Goal: Information Seeking & Learning: Learn about a topic

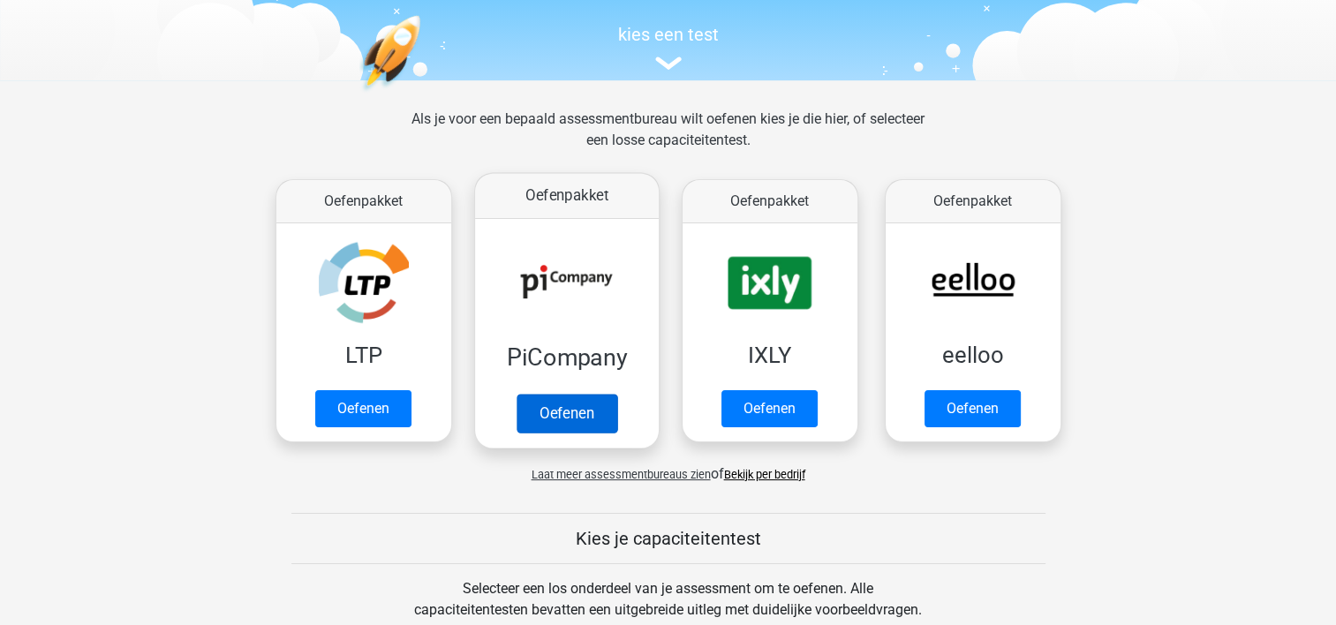
scroll to position [173, 0]
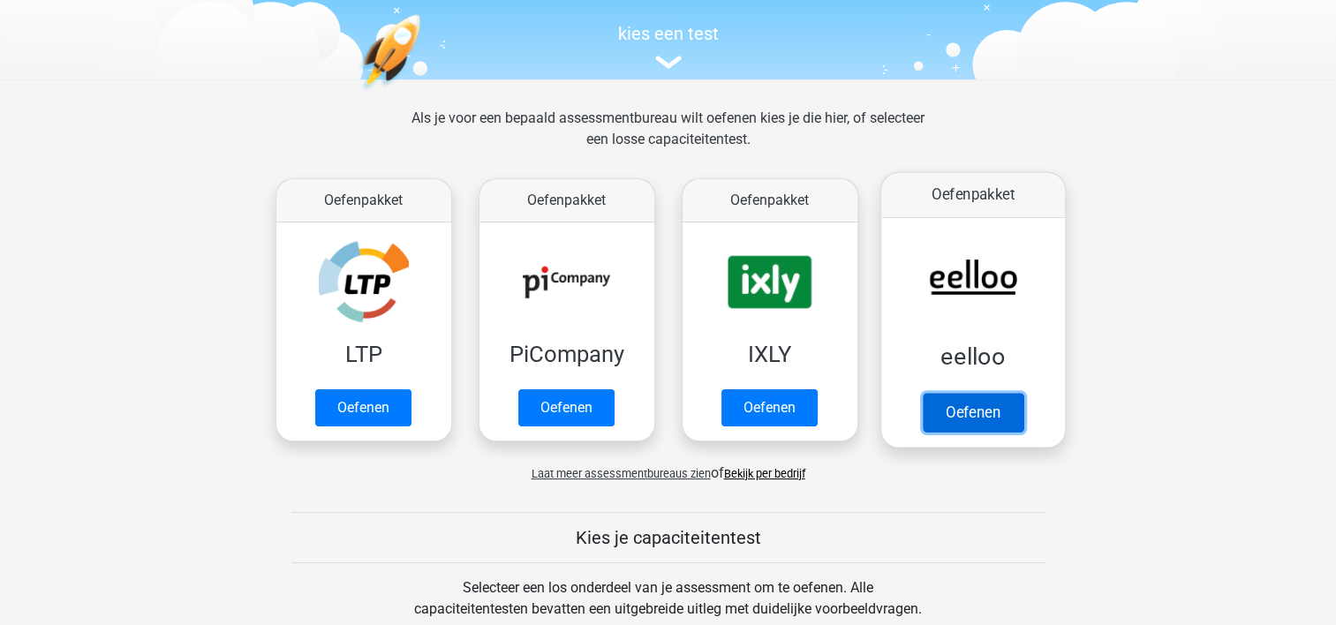
click at [972, 430] on link "Oefenen" at bounding box center [972, 412] width 101 height 39
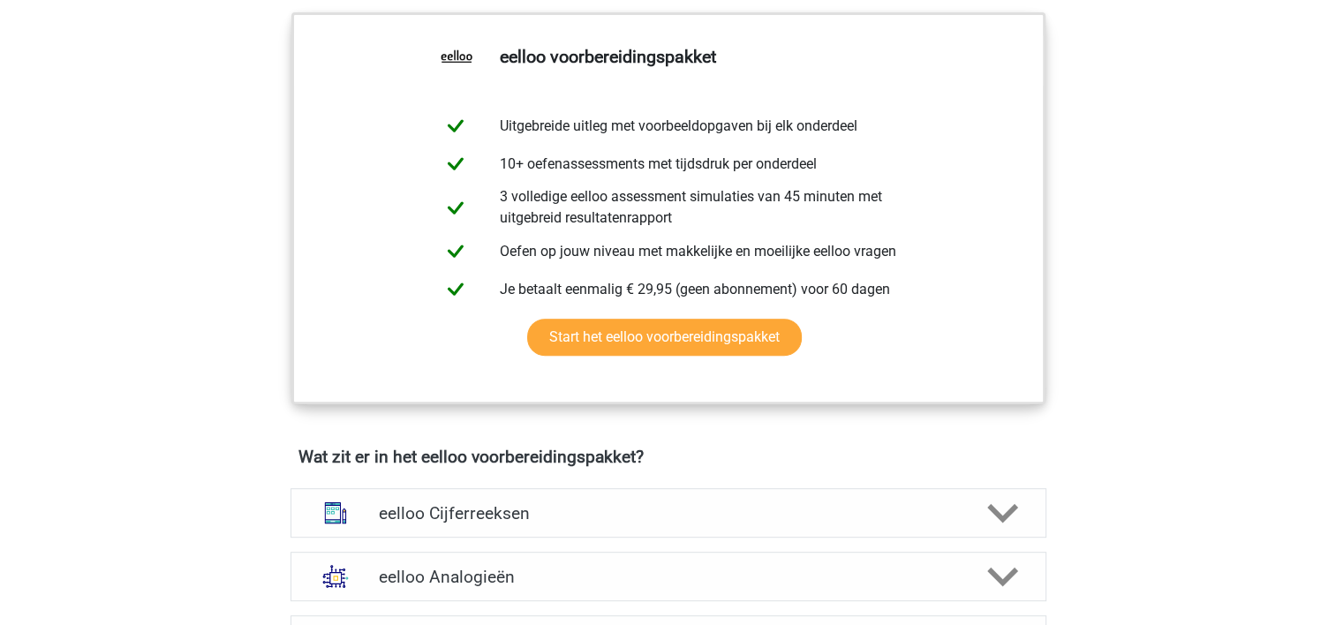
scroll to position [816, 0]
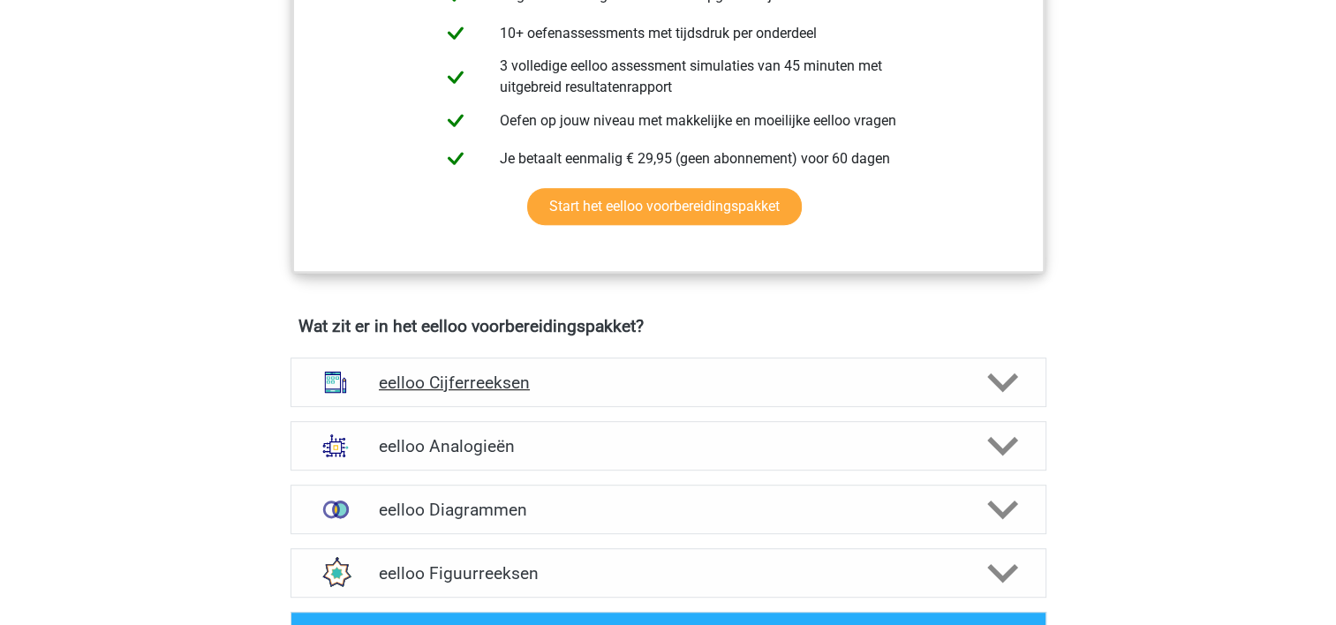
click at [548, 393] on h4 "eelloo Cijferreeksen" at bounding box center [668, 383] width 578 height 20
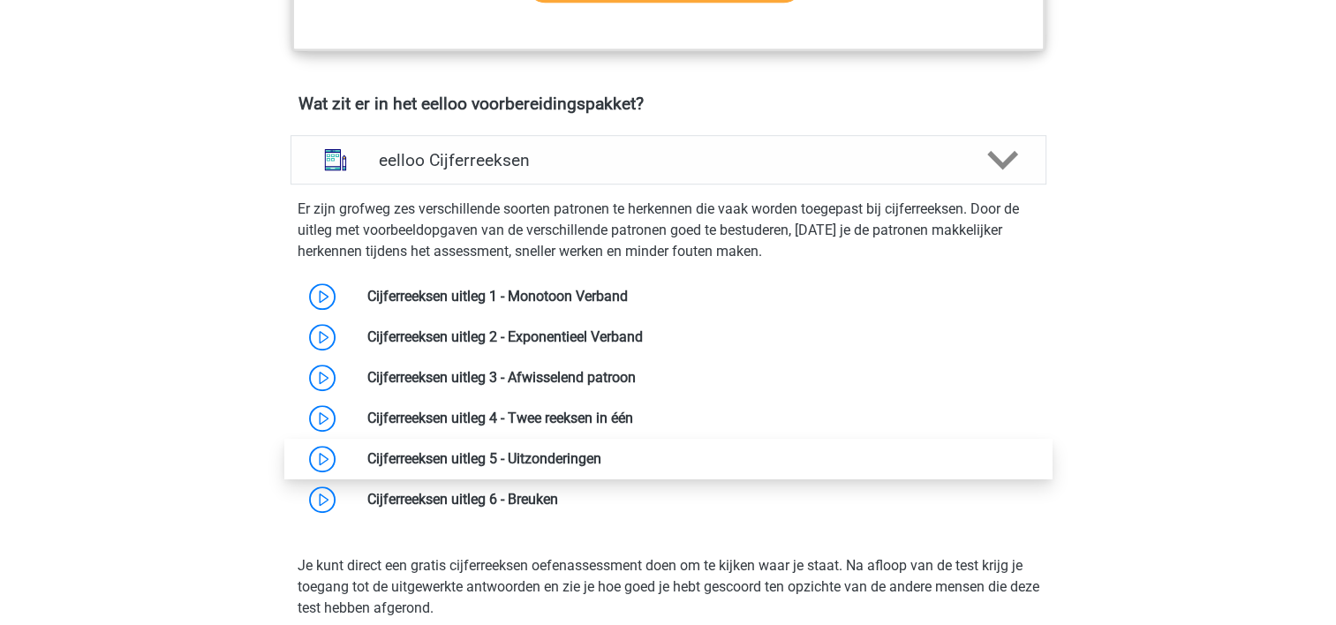
scroll to position [1346, 0]
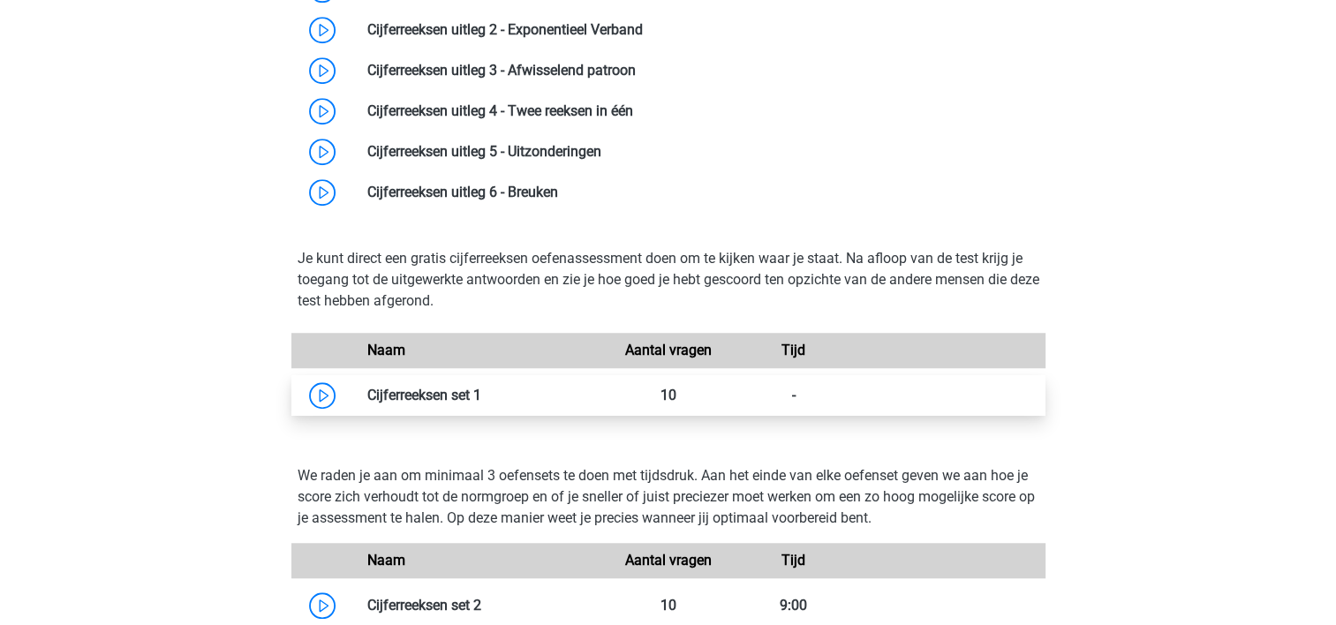
click at [481, 404] on link at bounding box center [481, 395] width 0 height 17
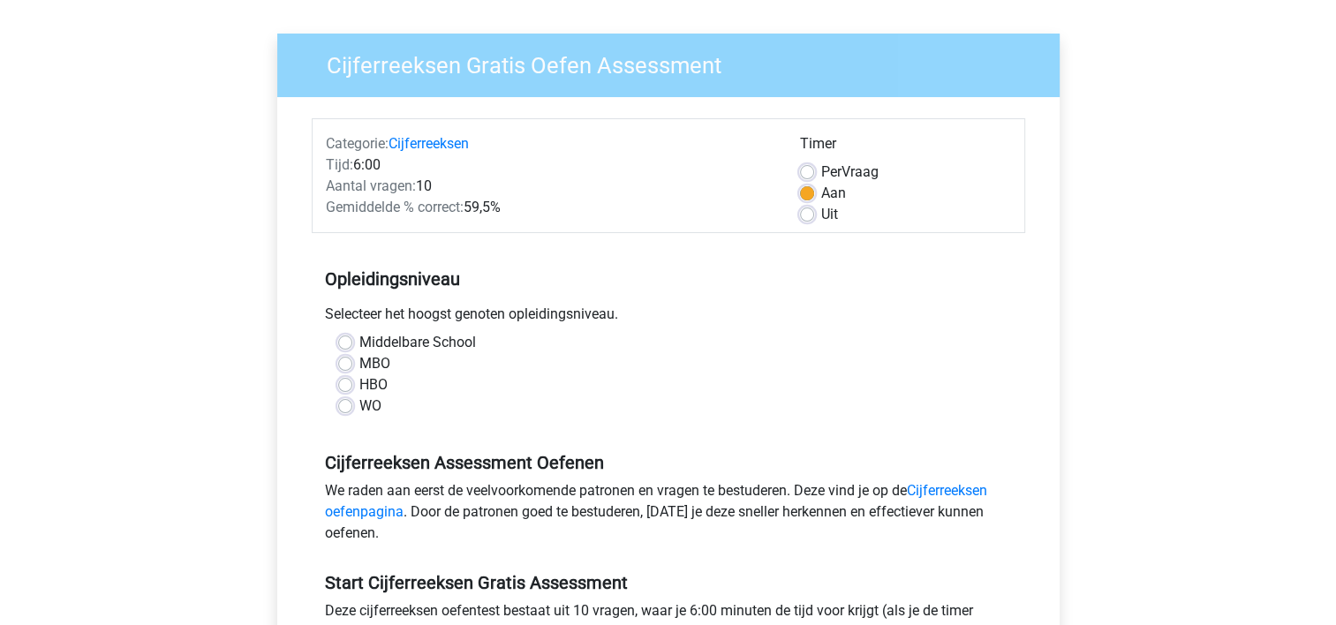
scroll to position [113, 0]
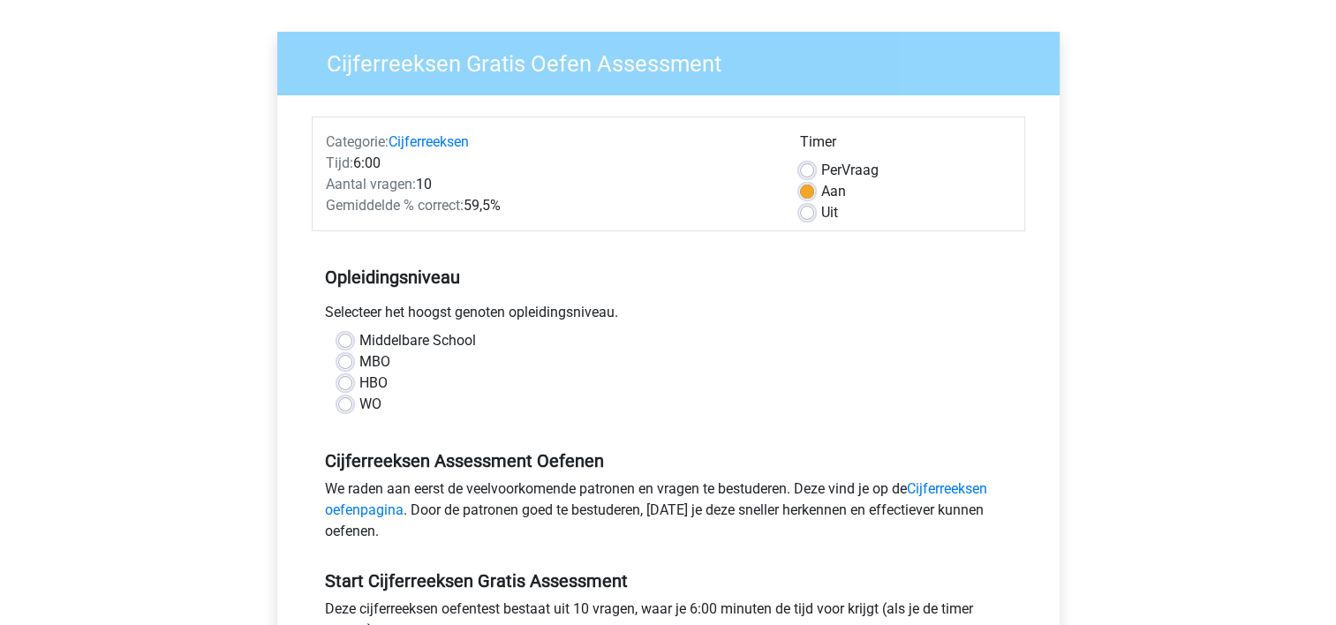
click at [359, 406] on label "WO" at bounding box center [370, 404] width 22 height 21
click at [349, 406] on input "WO" at bounding box center [345, 403] width 14 height 18
radio input "true"
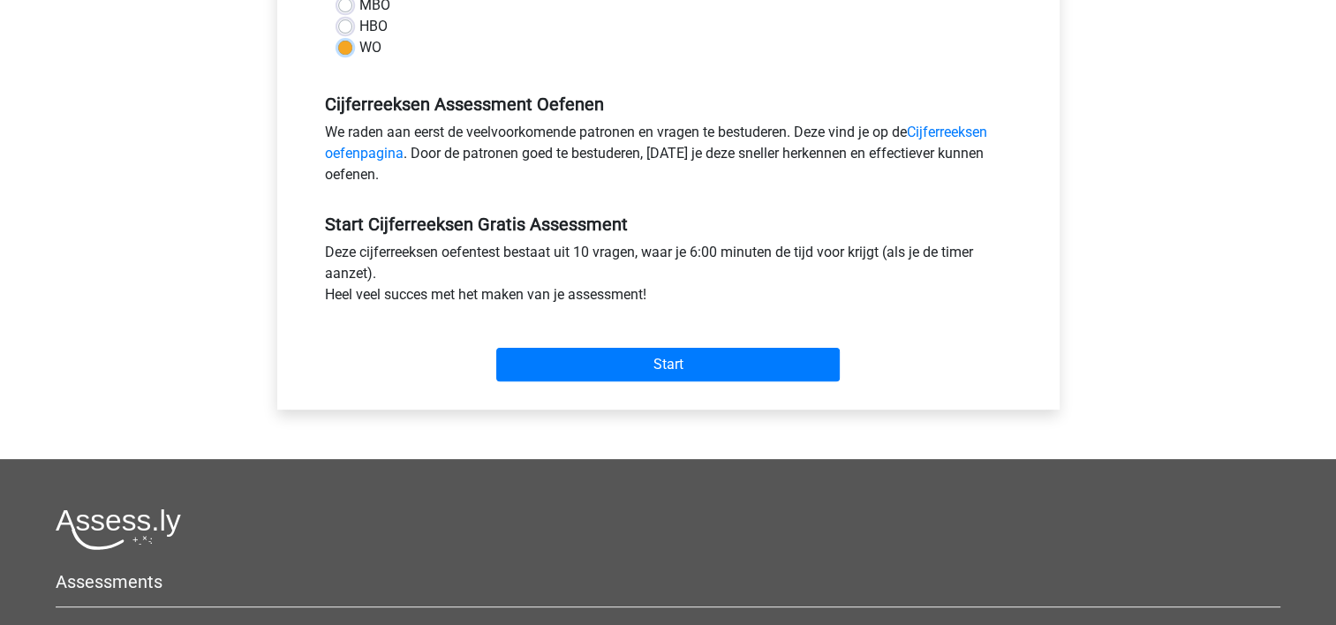
scroll to position [498, 0]
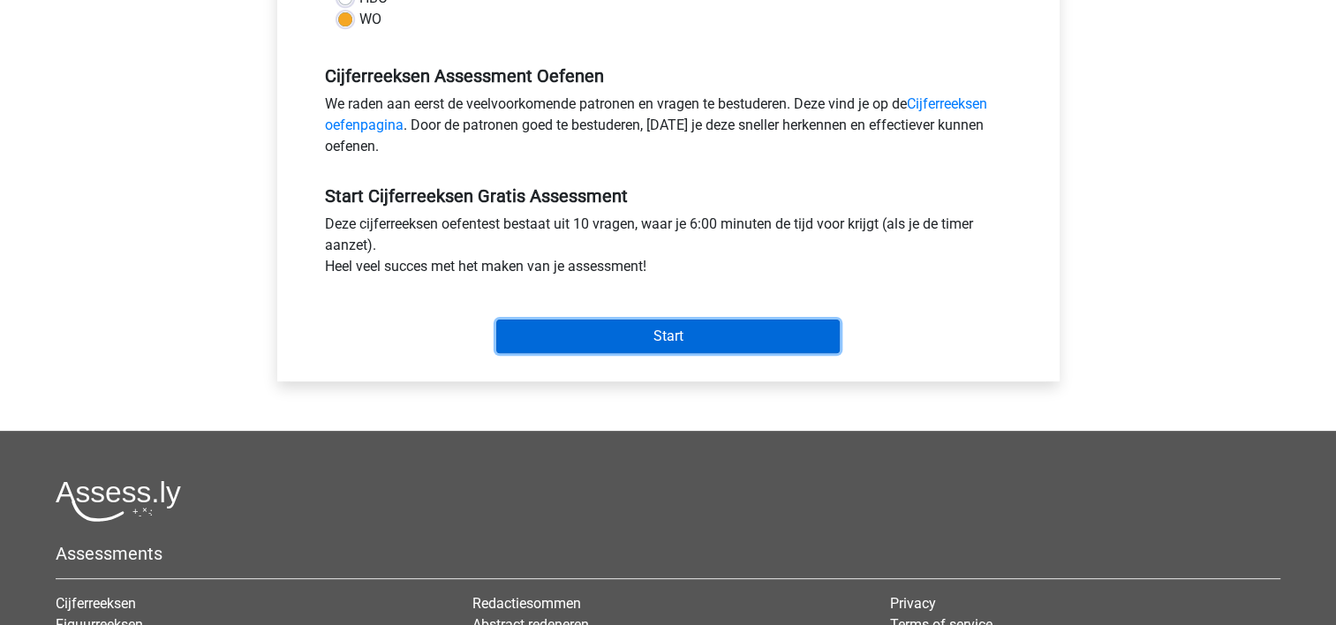
click at [596, 324] on input "Start" at bounding box center [668, 337] width 344 height 34
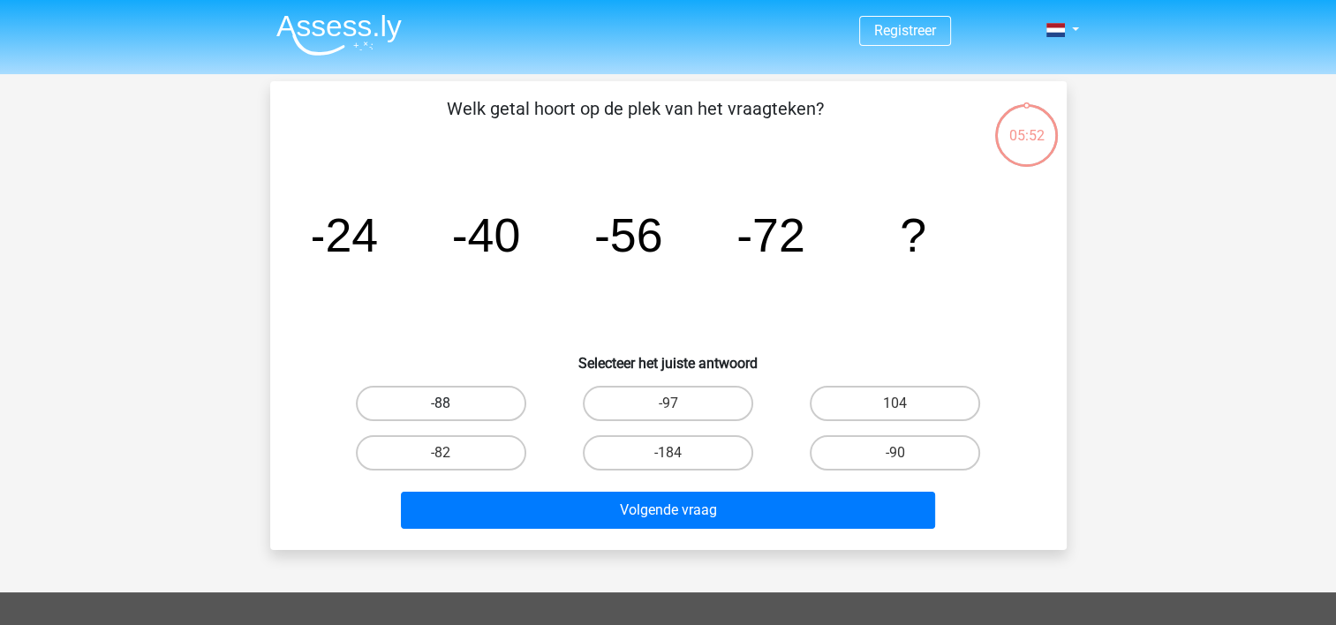
click at [456, 407] on label "-88" at bounding box center [441, 403] width 170 height 35
click at [452, 407] on input "-88" at bounding box center [446, 409] width 11 height 11
radio input "true"
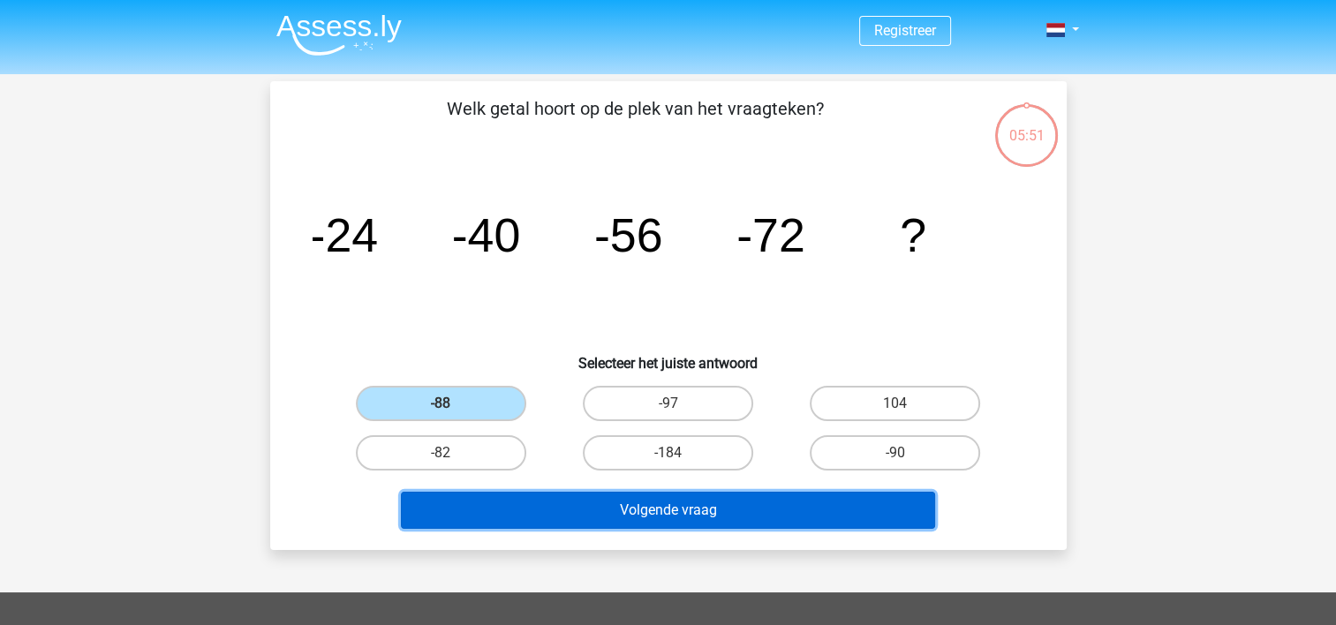
click at [593, 512] on button "Volgende vraag" at bounding box center [668, 510] width 534 height 37
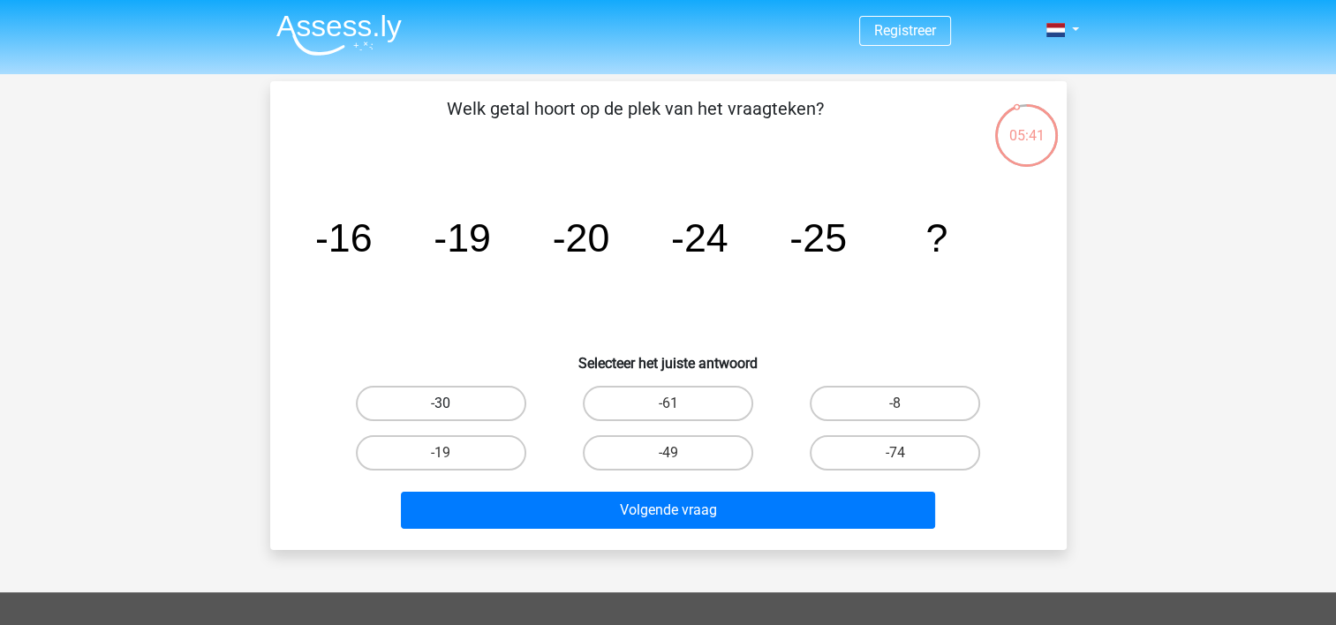
click at [487, 399] on label "-30" at bounding box center [441, 403] width 170 height 35
click at [452, 404] on input "-30" at bounding box center [446, 409] width 11 height 11
radio input "true"
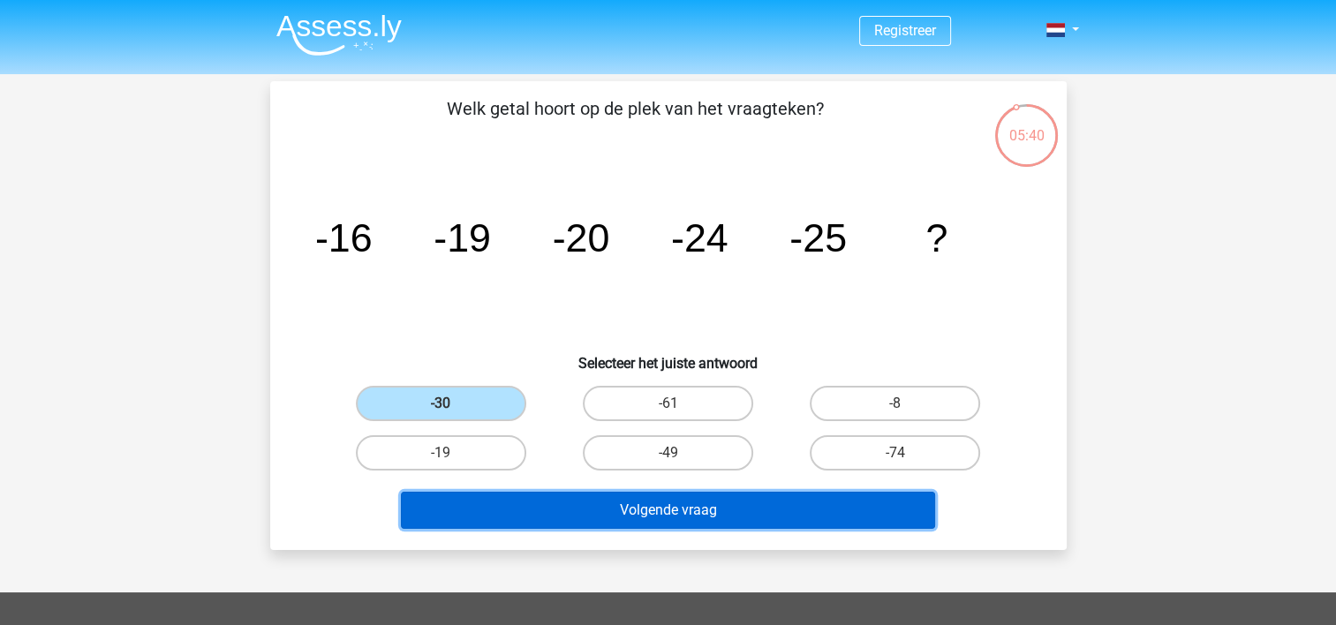
click at [608, 502] on button "Volgende vraag" at bounding box center [668, 510] width 534 height 37
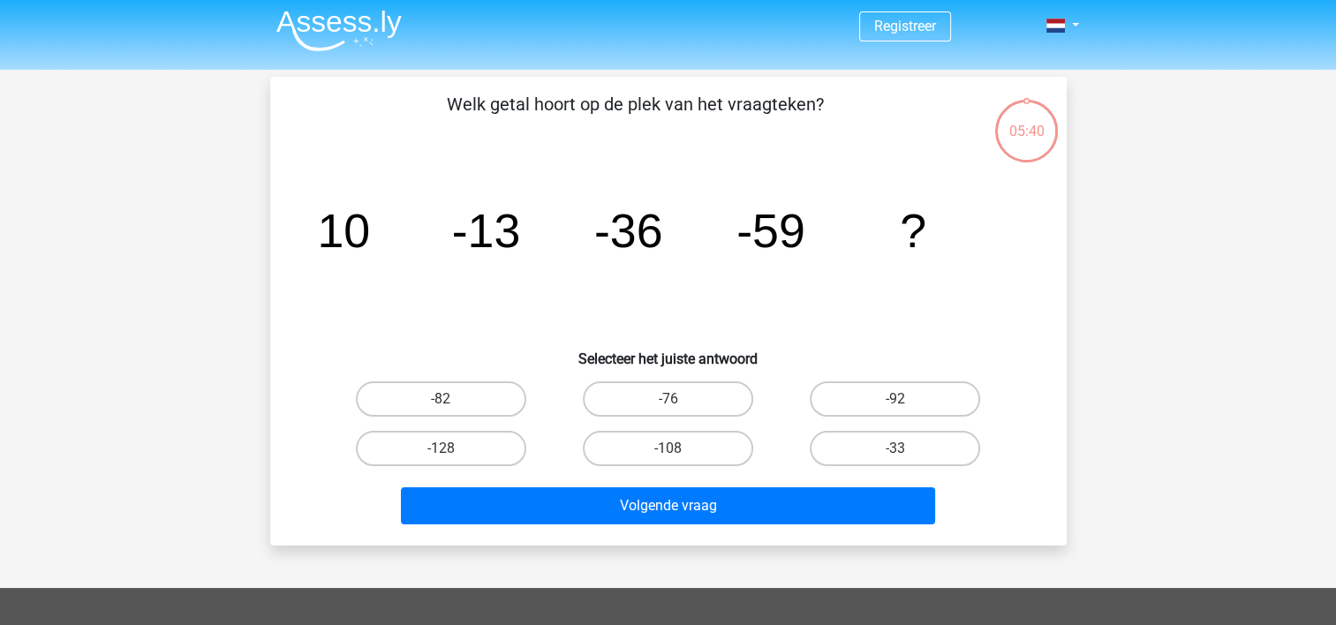
scroll to position [3, 0]
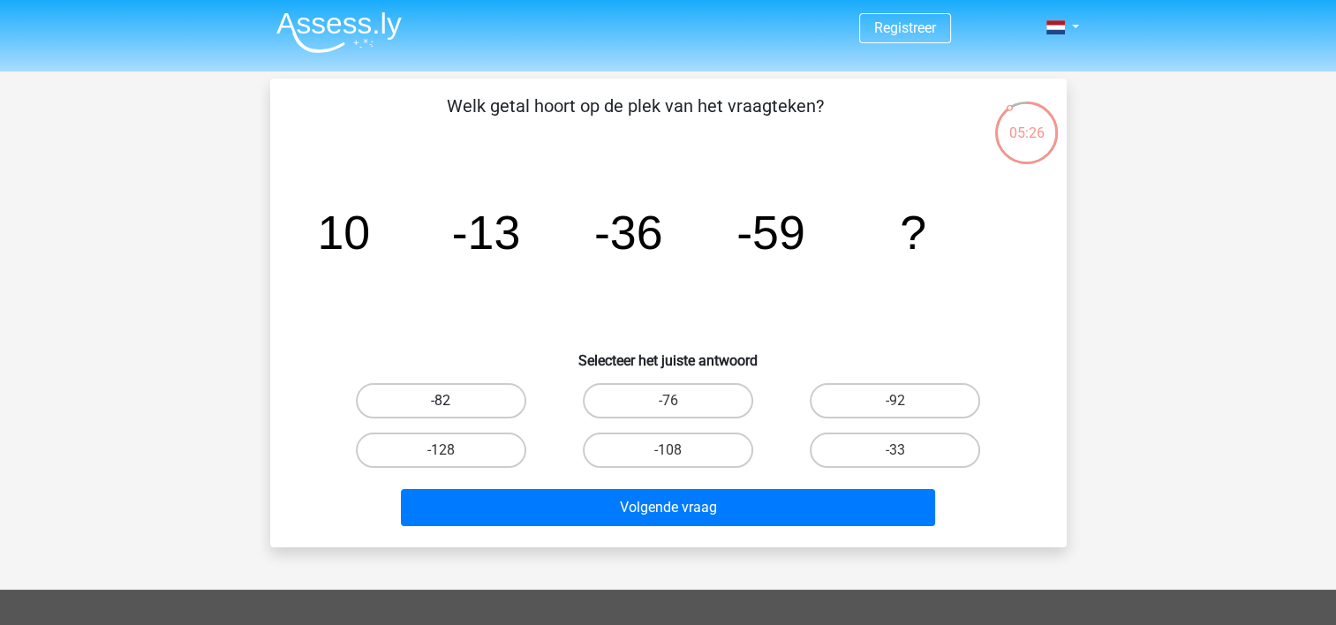
click at [431, 397] on label "-82" at bounding box center [441, 400] width 170 height 35
click at [441, 401] on input "-82" at bounding box center [446, 406] width 11 height 11
radio input "true"
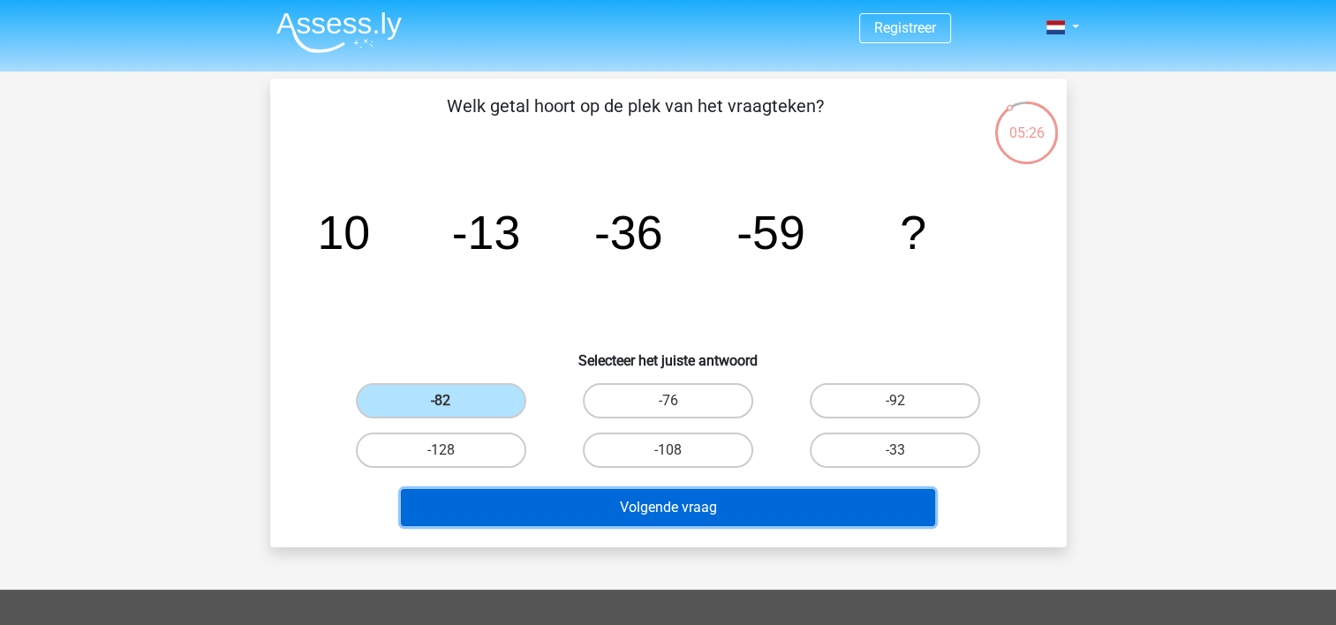
click at [585, 511] on button "Volgende vraag" at bounding box center [668, 507] width 534 height 37
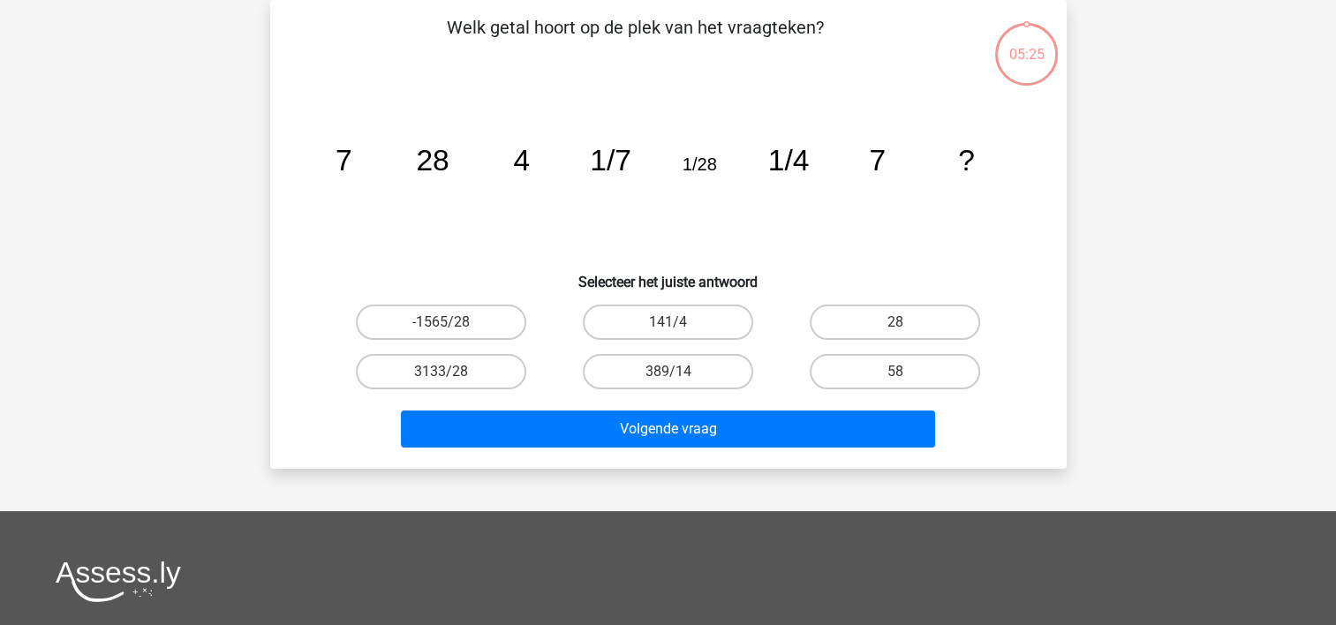
scroll to position [0, 0]
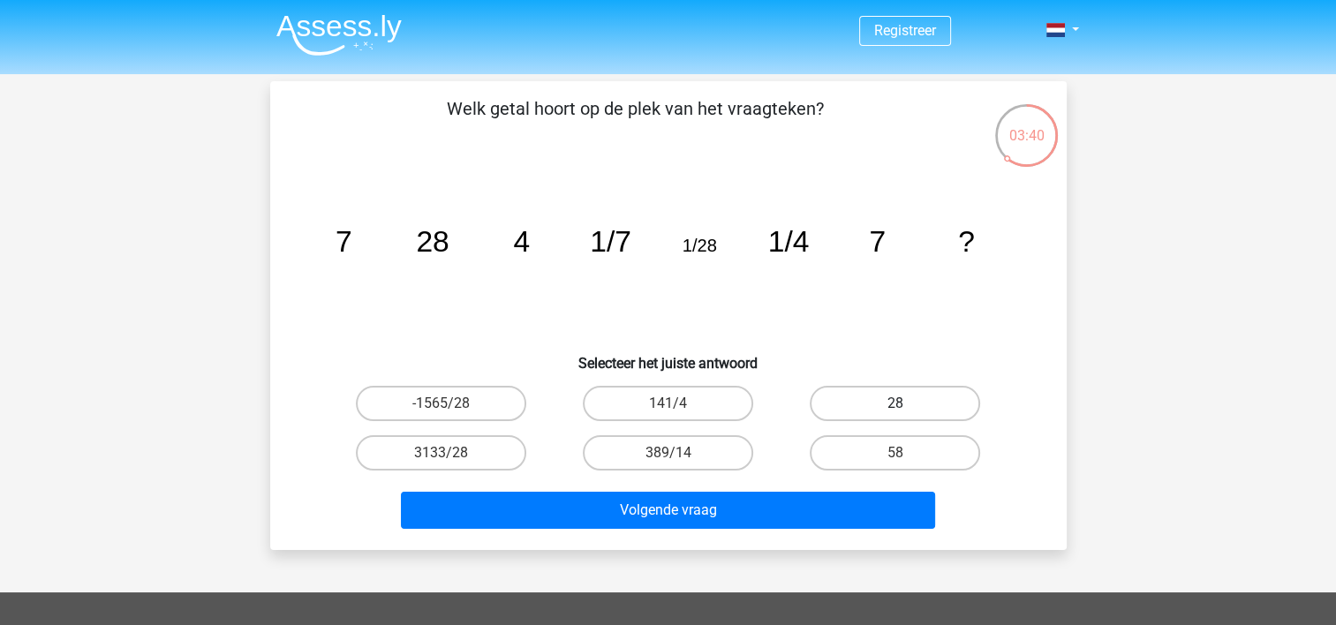
click at [908, 396] on label "28" at bounding box center [895, 403] width 170 height 35
click at [907, 404] on input "28" at bounding box center [900, 409] width 11 height 11
radio input "true"
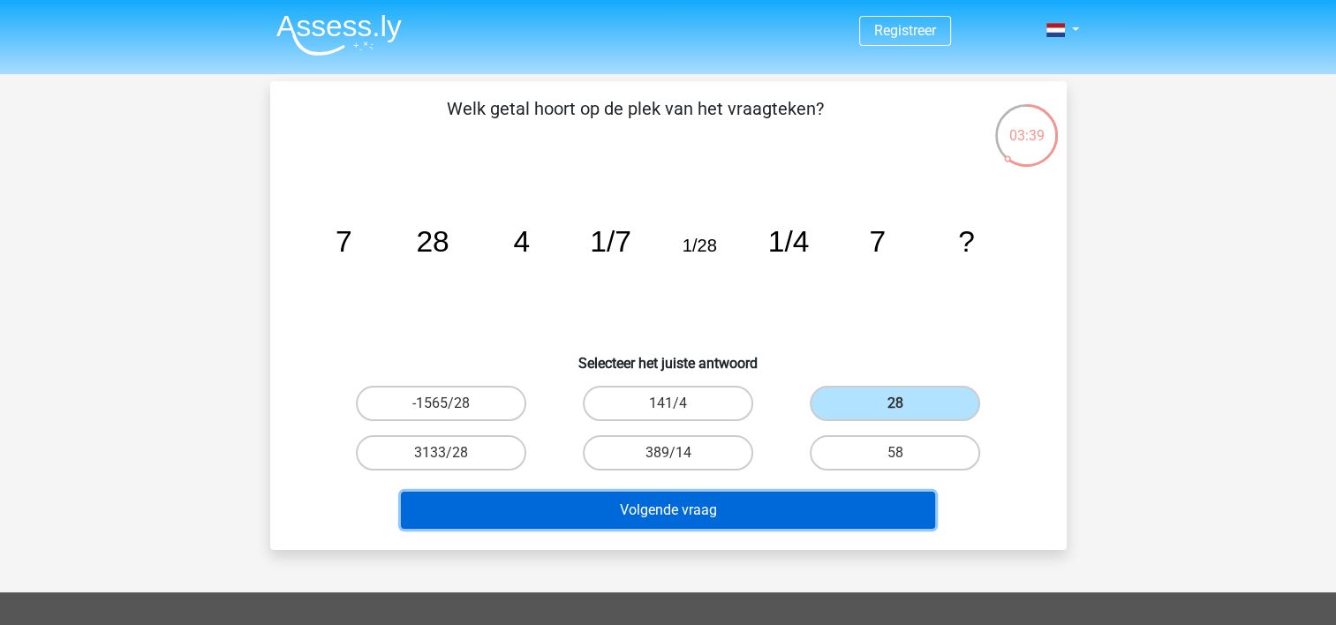
click at [733, 509] on button "Volgende vraag" at bounding box center [668, 510] width 534 height 37
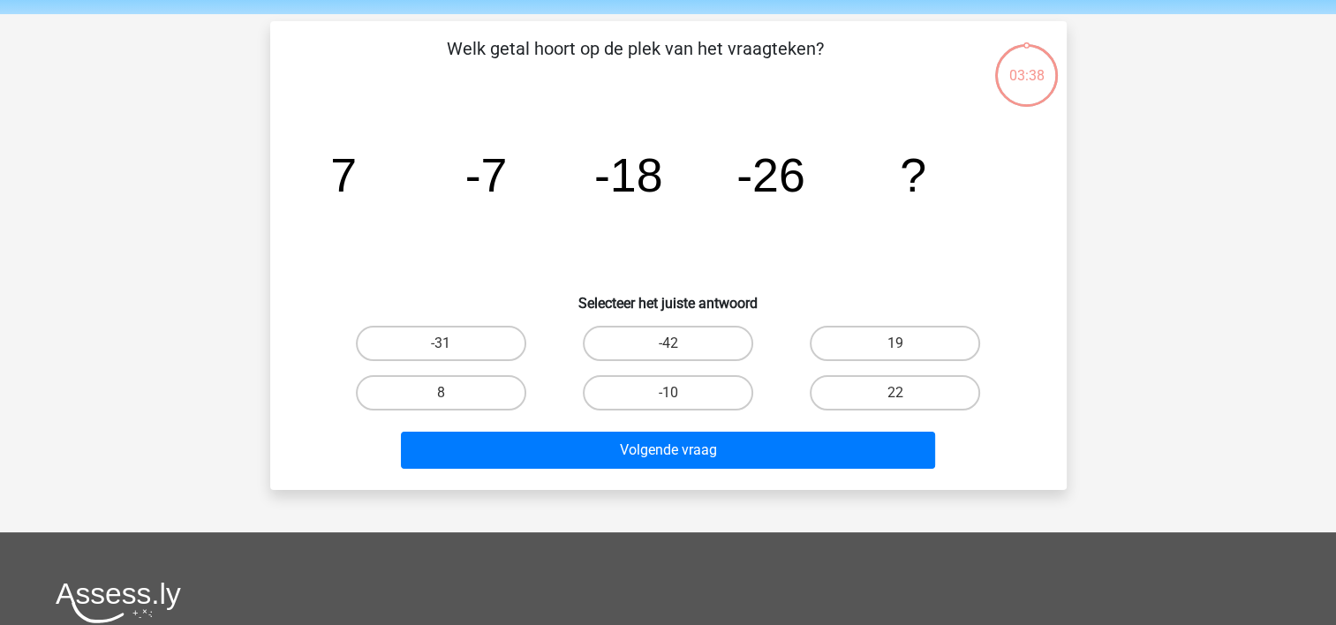
scroll to position [81, 0]
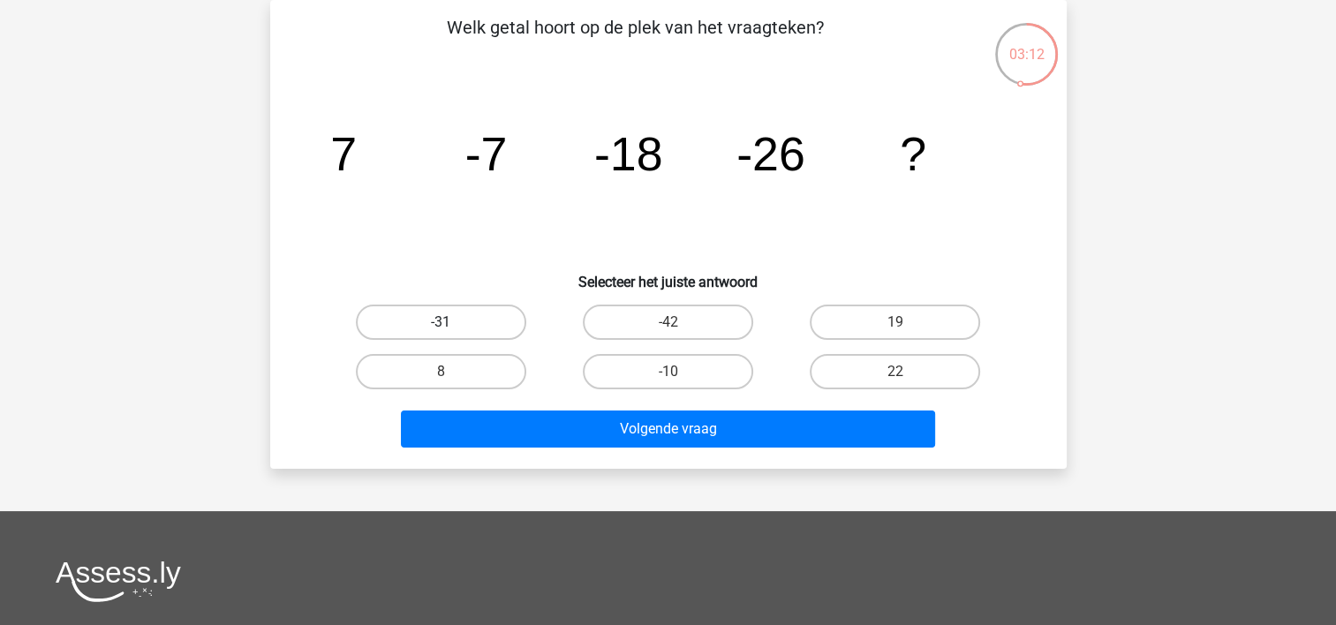
click at [432, 322] on label "-31" at bounding box center [441, 322] width 170 height 35
click at [441, 322] on input "-31" at bounding box center [446, 327] width 11 height 11
radio input "true"
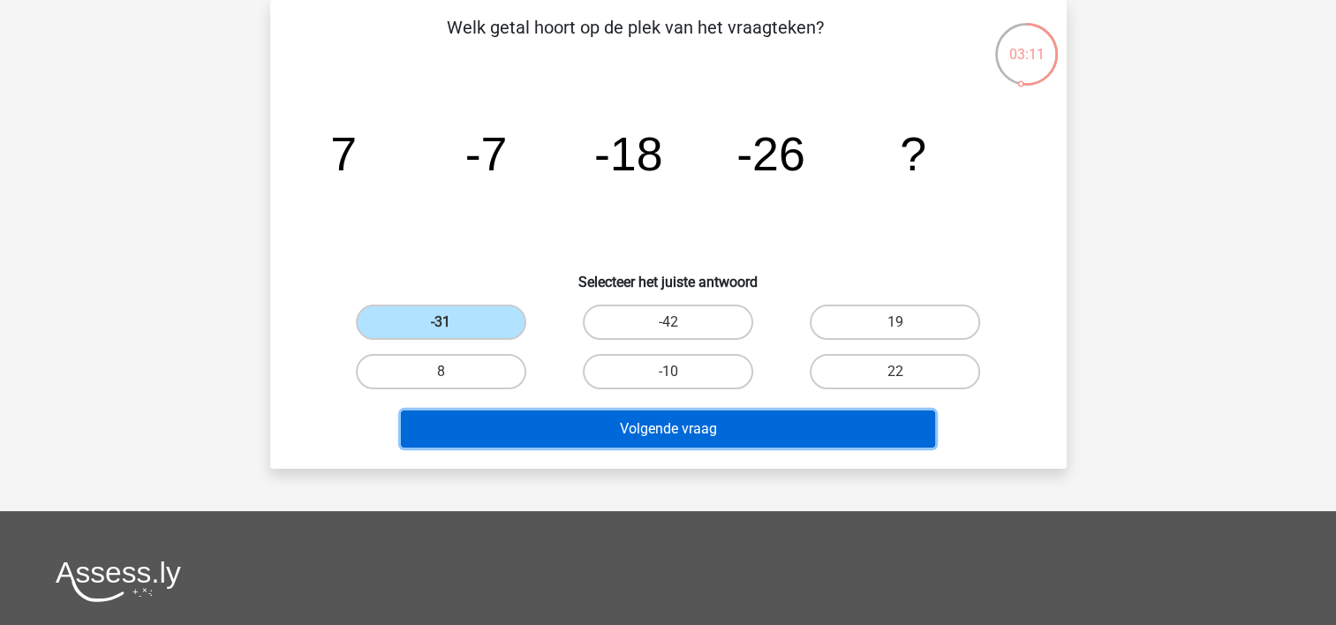
click at [653, 426] on button "Volgende vraag" at bounding box center [668, 429] width 534 height 37
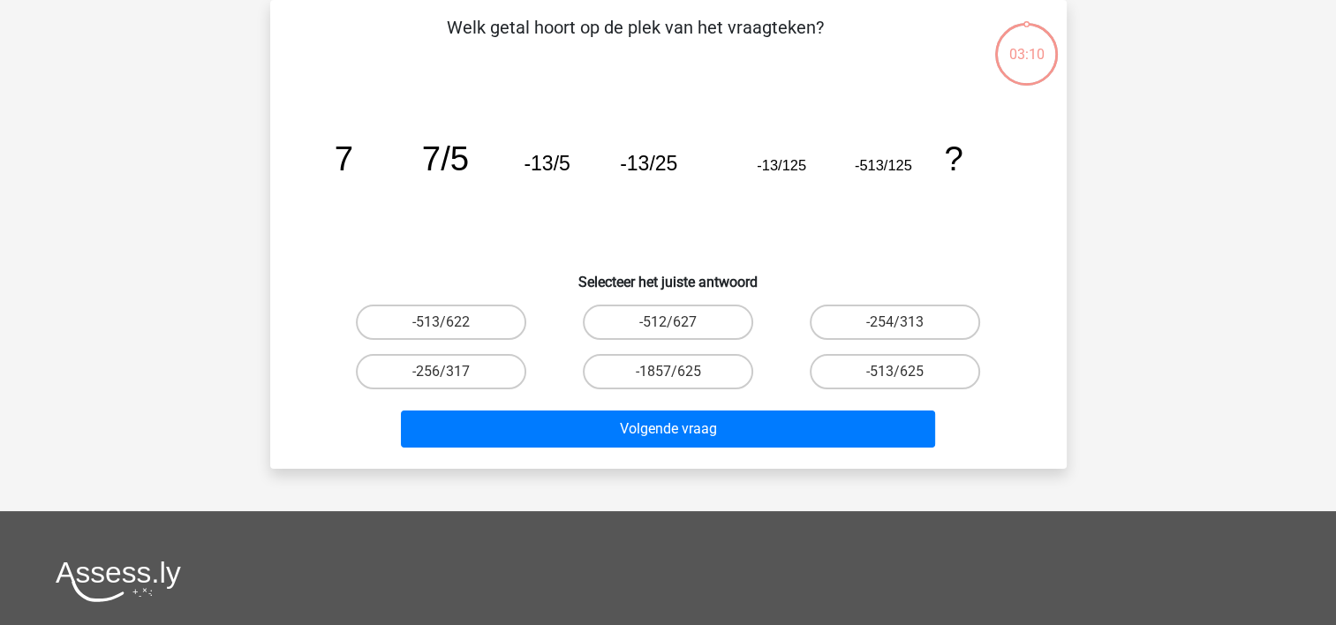
scroll to position [0, 0]
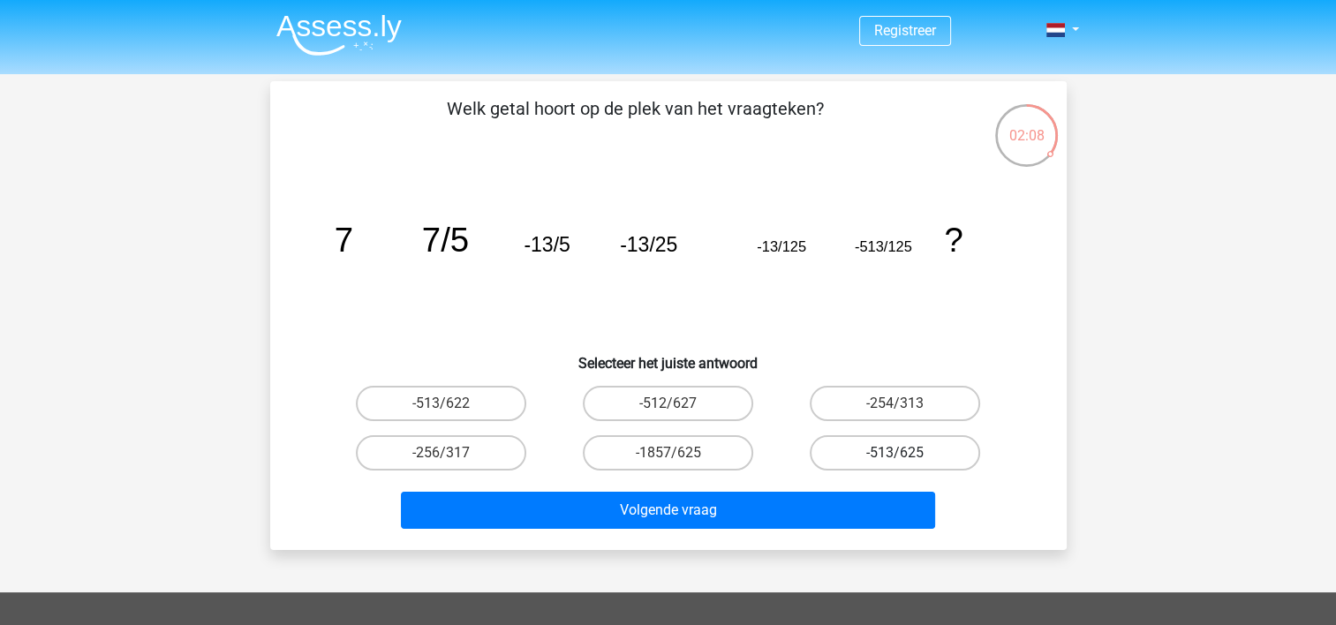
click at [885, 452] on label "-513/625" at bounding box center [895, 452] width 170 height 35
click at [895, 453] on input "-513/625" at bounding box center [900, 458] width 11 height 11
radio input "true"
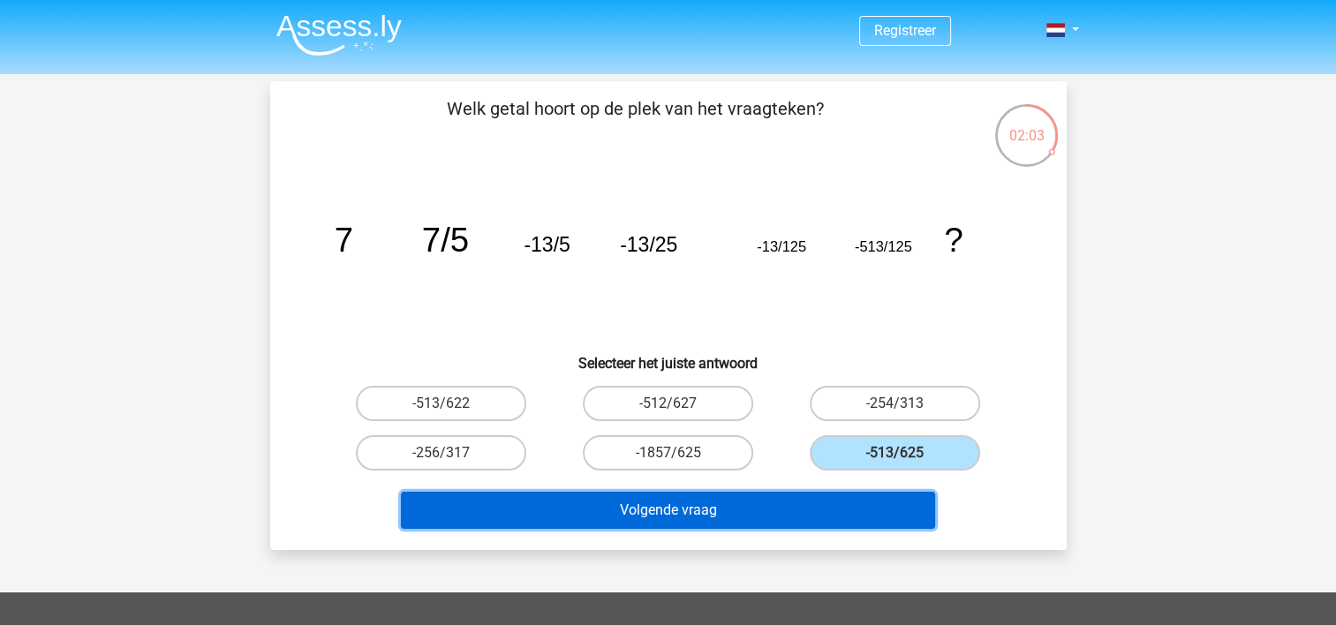
click at [691, 501] on button "Volgende vraag" at bounding box center [668, 510] width 534 height 37
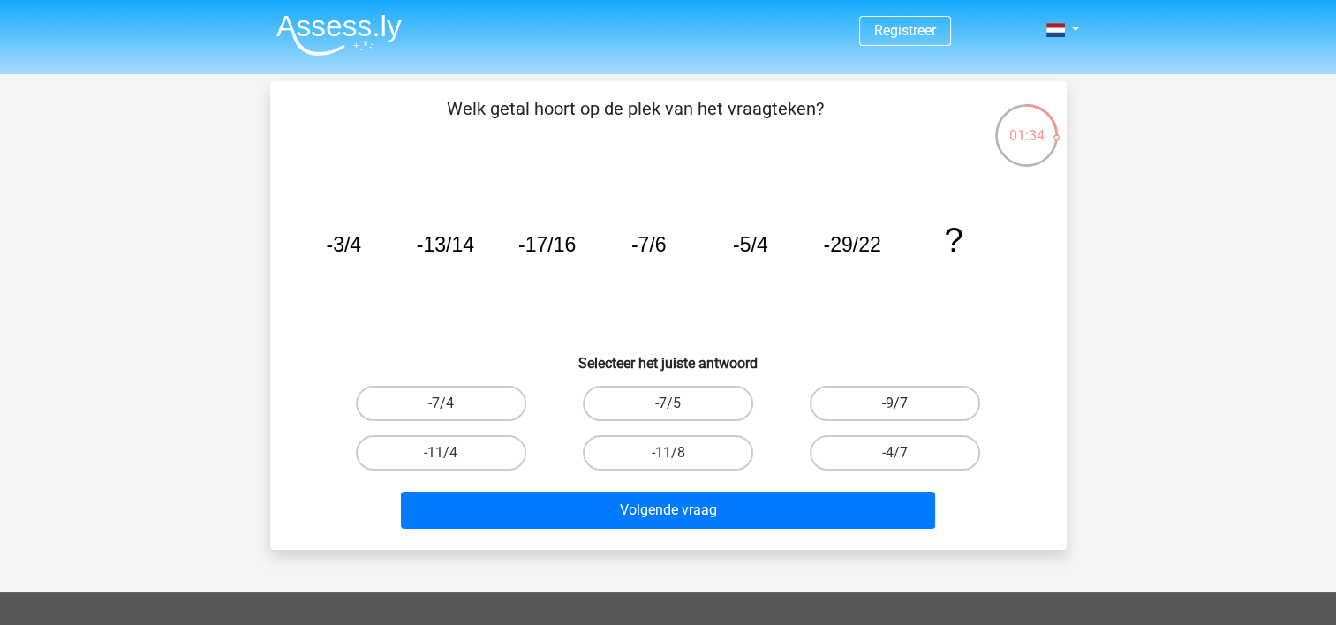
click at [870, 400] on label "-9/7" at bounding box center [895, 403] width 170 height 35
click at [895, 404] on input "-9/7" at bounding box center [900, 409] width 11 height 11
radio input "true"
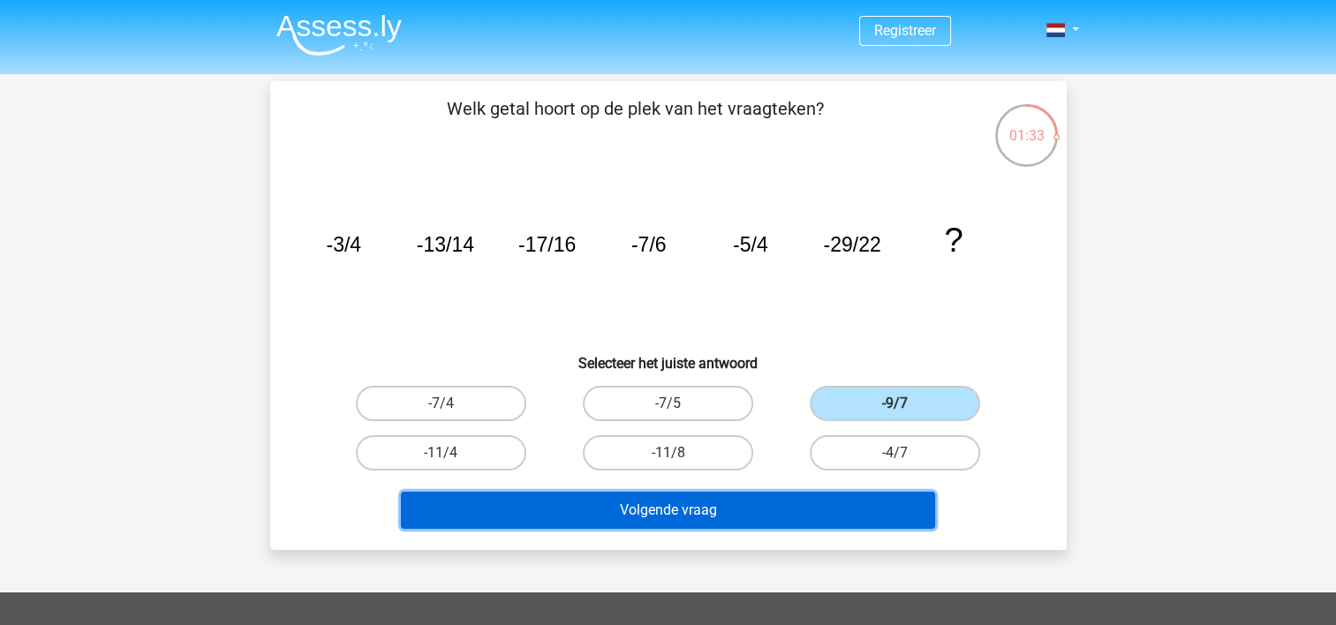
click at [721, 510] on button "Volgende vraag" at bounding box center [668, 510] width 534 height 37
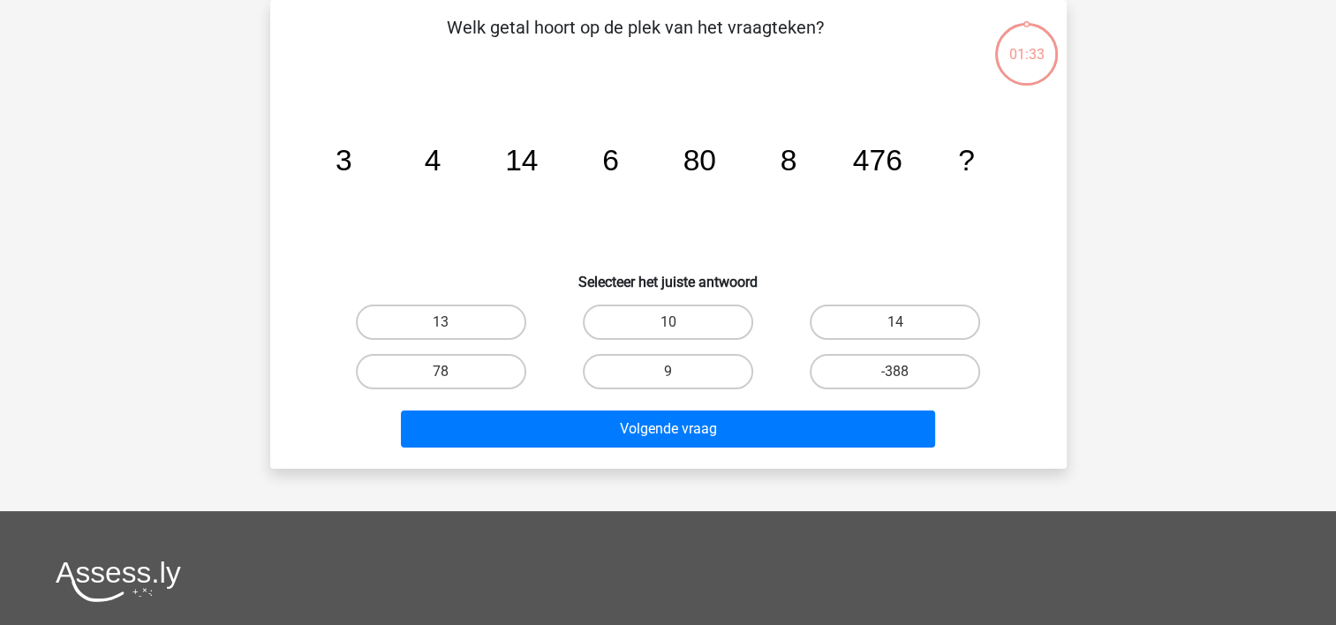
scroll to position [26, 0]
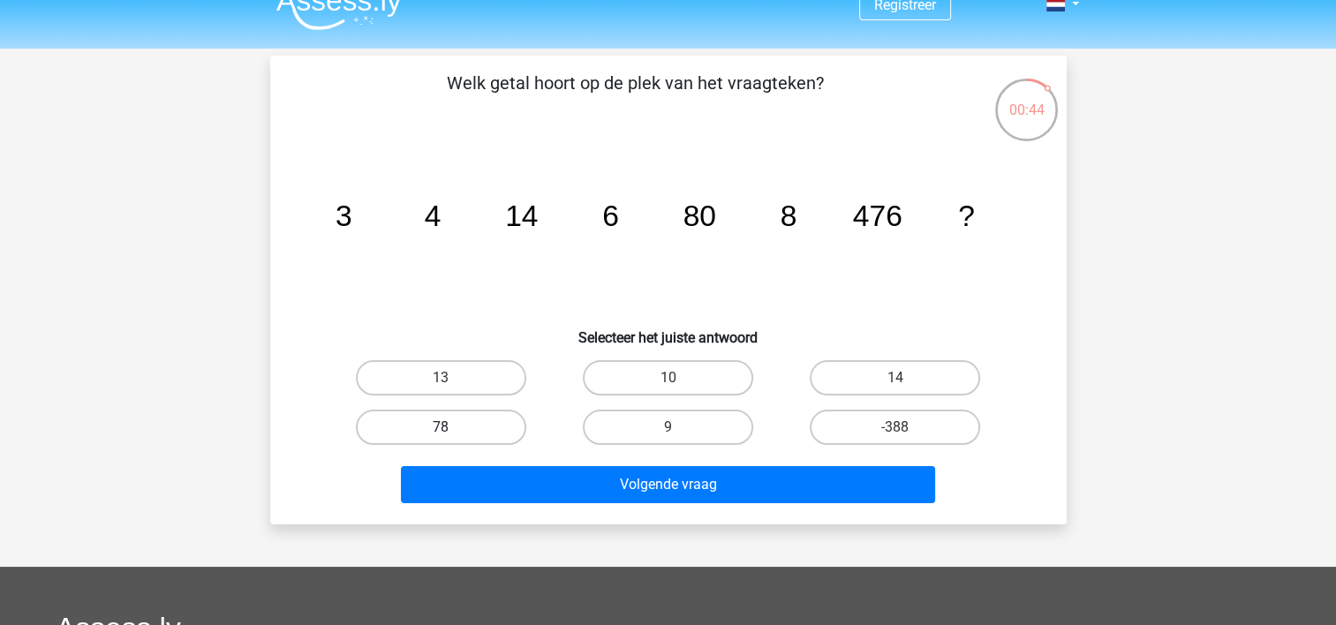
click at [450, 424] on label "78" at bounding box center [441, 427] width 170 height 35
click at [450, 427] on input "78" at bounding box center [446, 432] width 11 height 11
radio input "true"
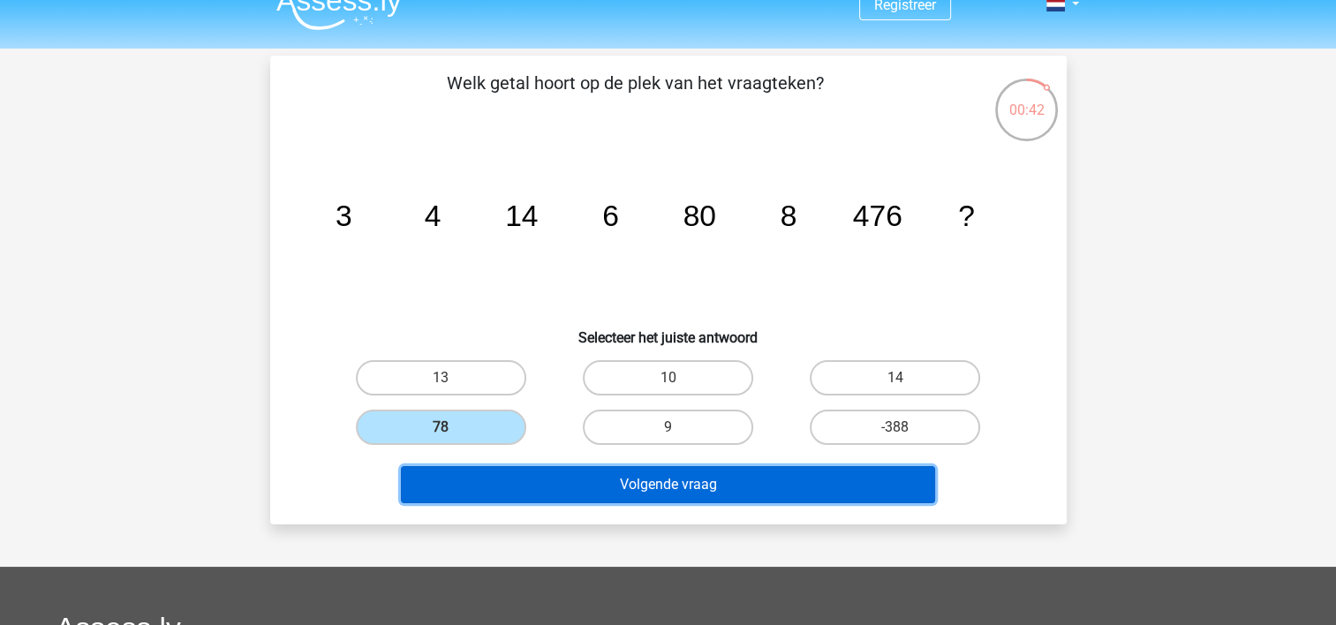
click at [671, 484] on button "Volgende vraag" at bounding box center [668, 484] width 534 height 37
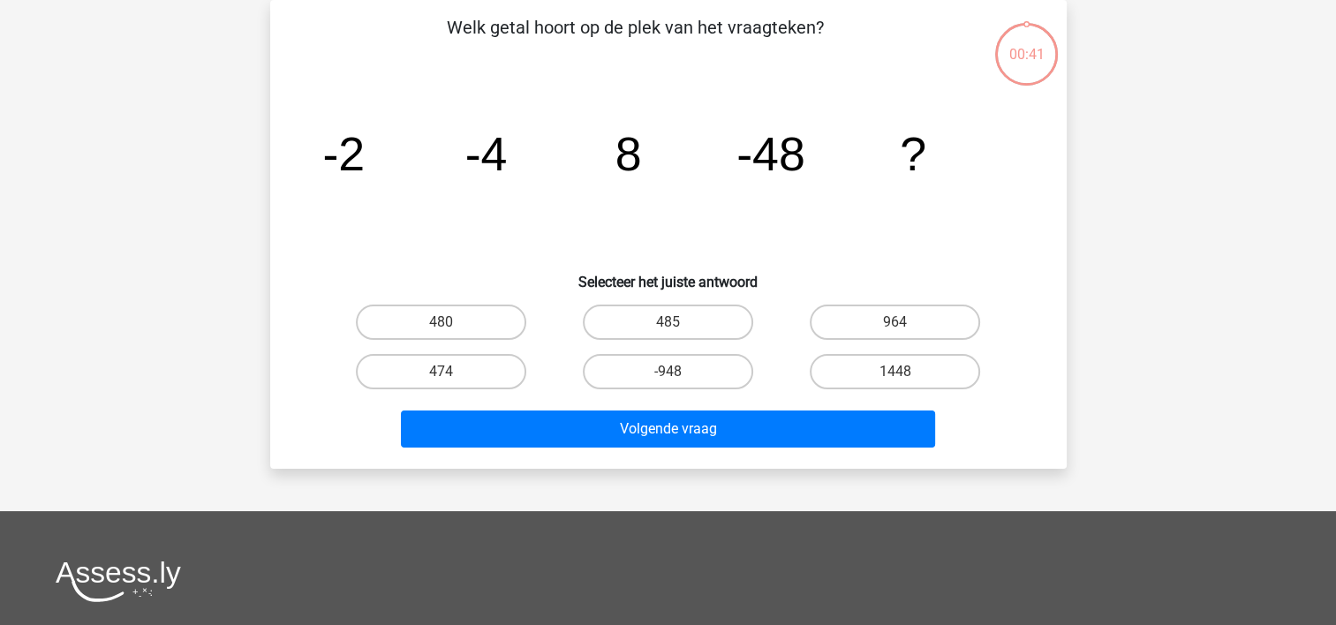
scroll to position [0, 0]
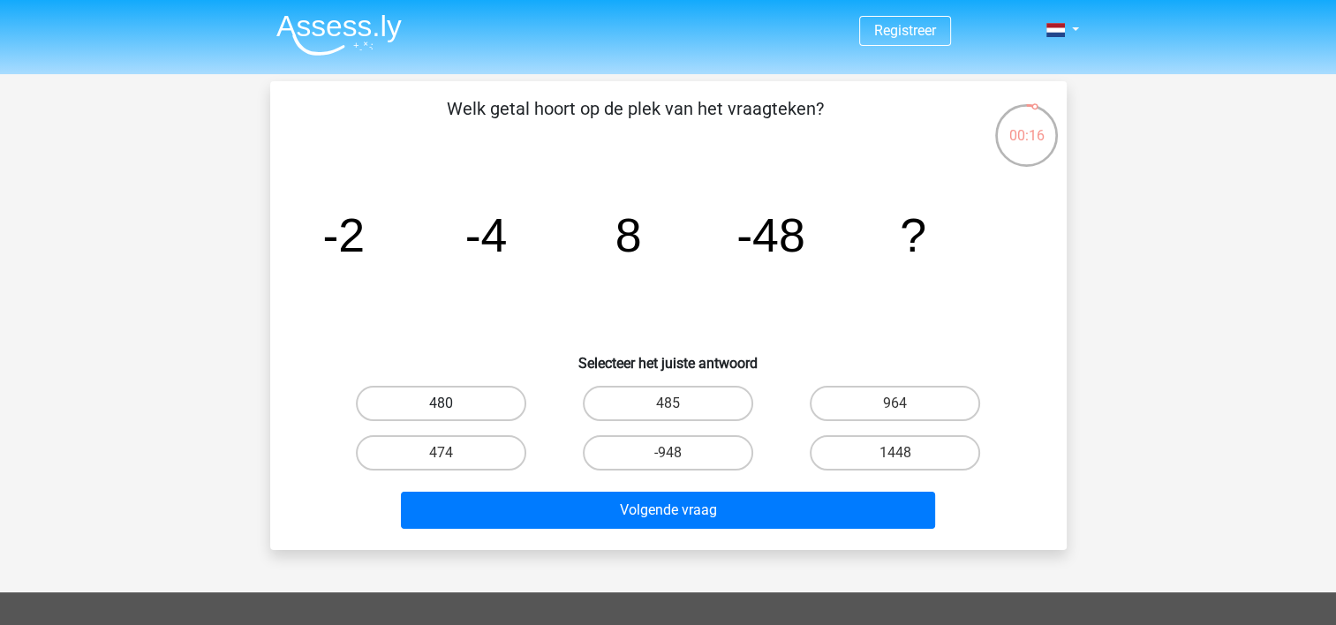
click at [465, 394] on label "480" at bounding box center [441, 403] width 170 height 35
click at [452, 404] on input "480" at bounding box center [446, 409] width 11 height 11
radio input "true"
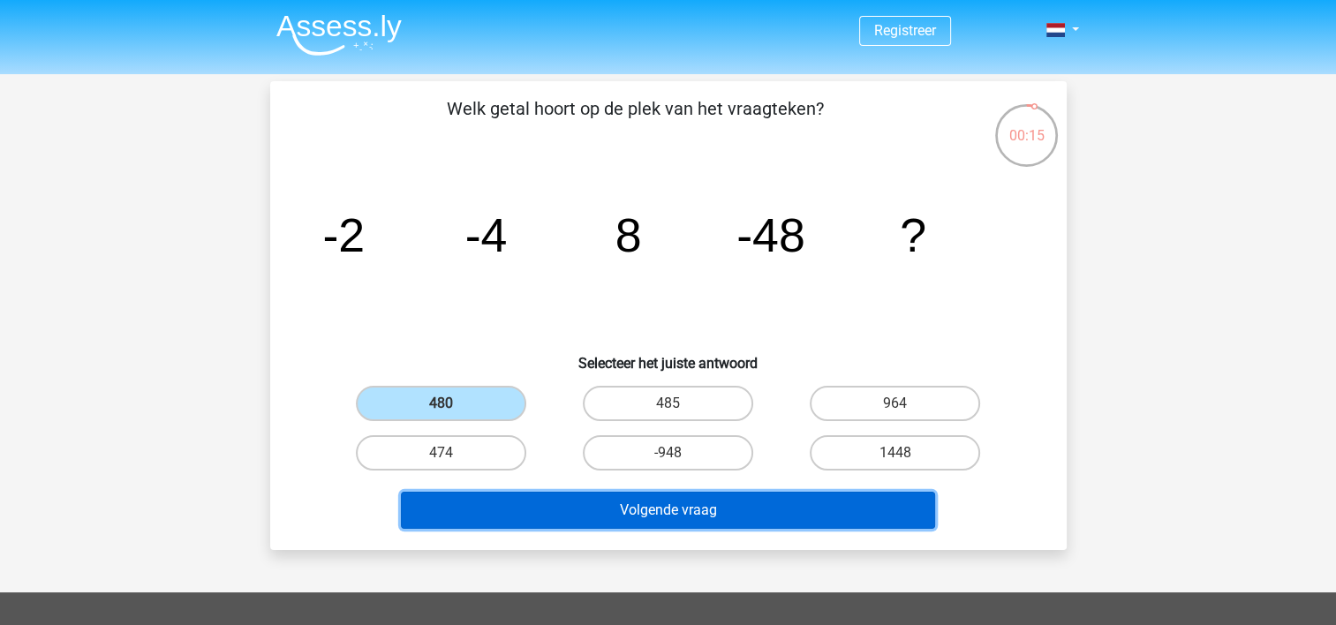
click at [578, 509] on button "Volgende vraag" at bounding box center [668, 510] width 534 height 37
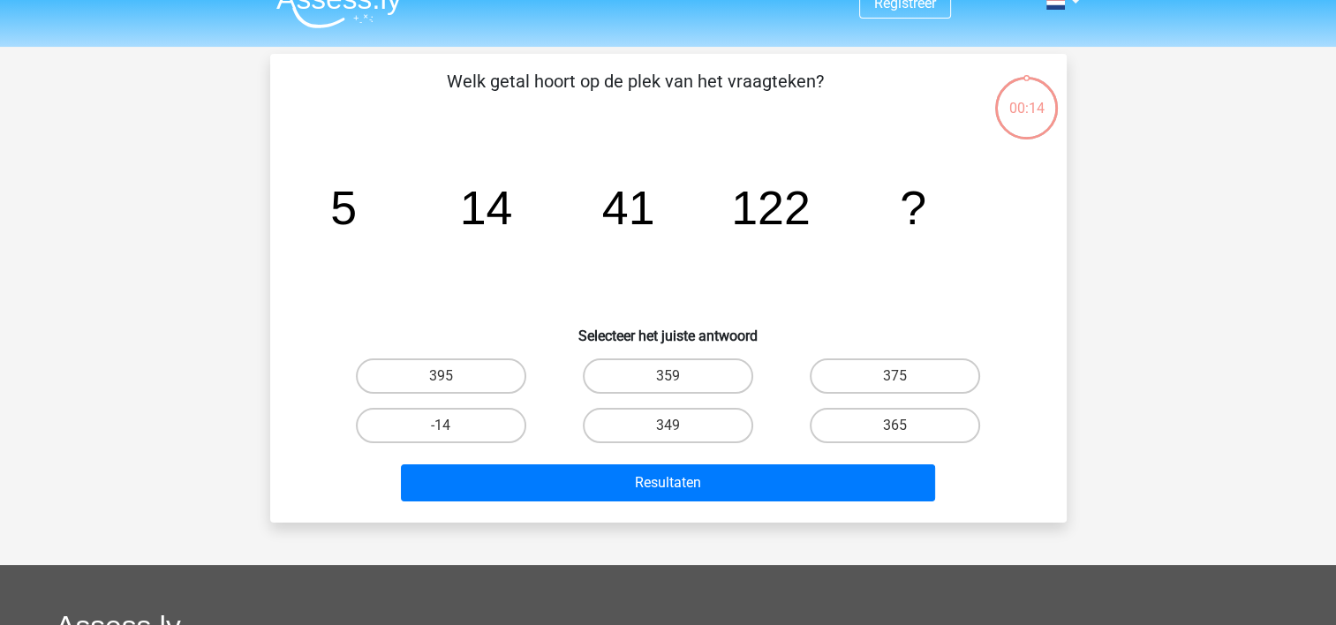
scroll to position [24, 0]
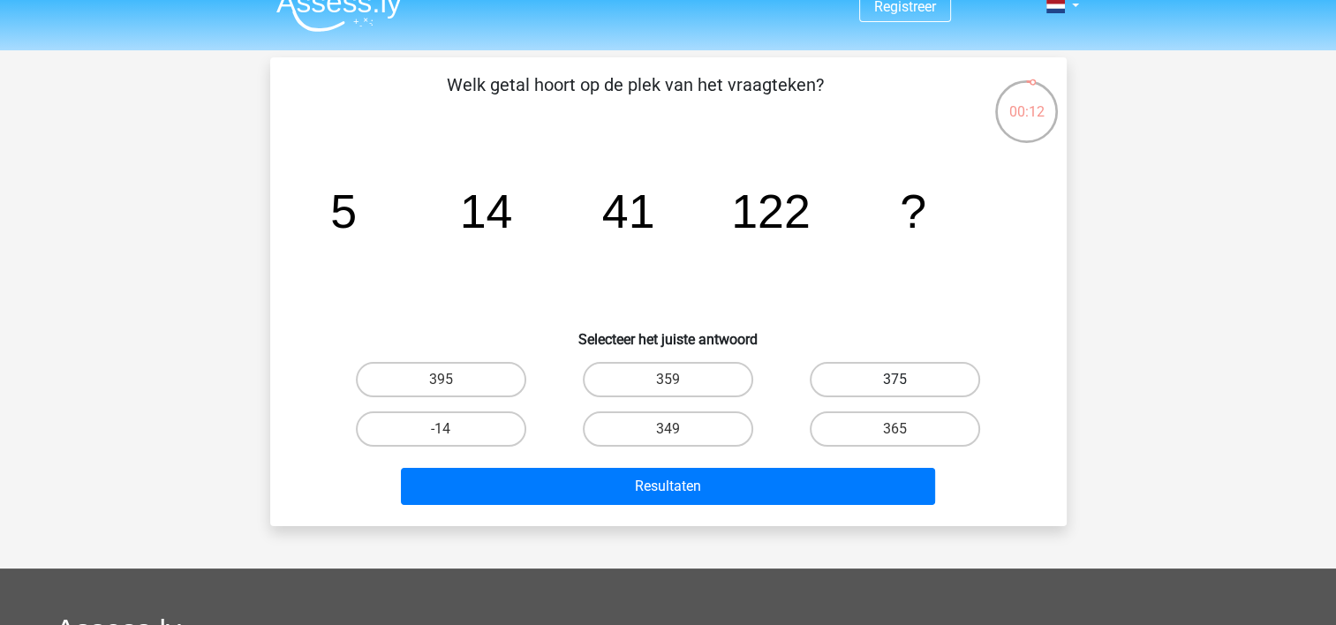
click at [885, 385] on label "375" at bounding box center [895, 379] width 170 height 35
click at [895, 385] on input "375" at bounding box center [900, 385] width 11 height 11
radio input "true"
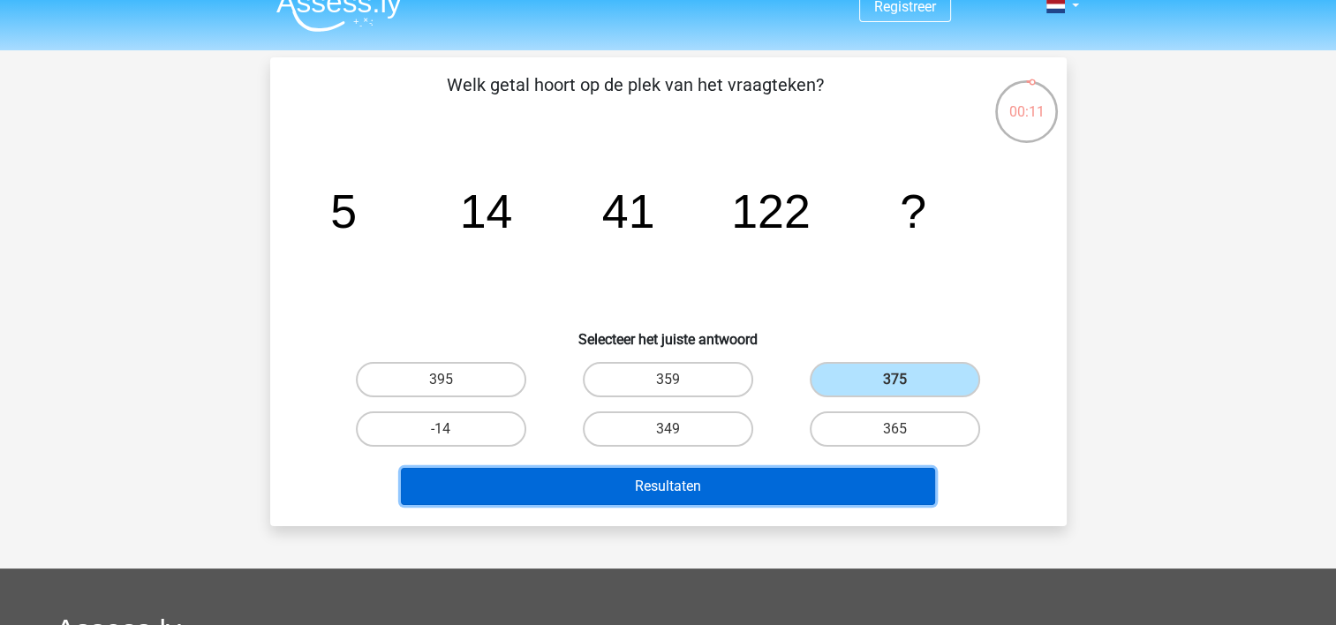
click at [728, 499] on button "Resultaten" at bounding box center [668, 486] width 534 height 37
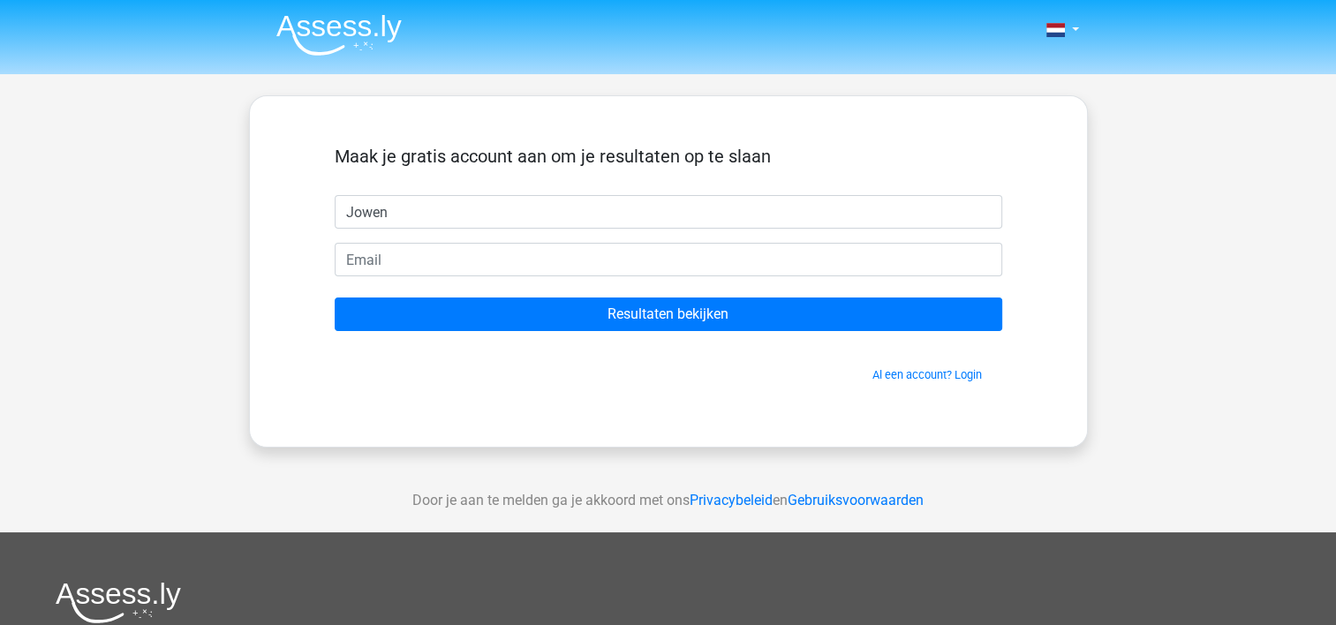
type input "Jowen"
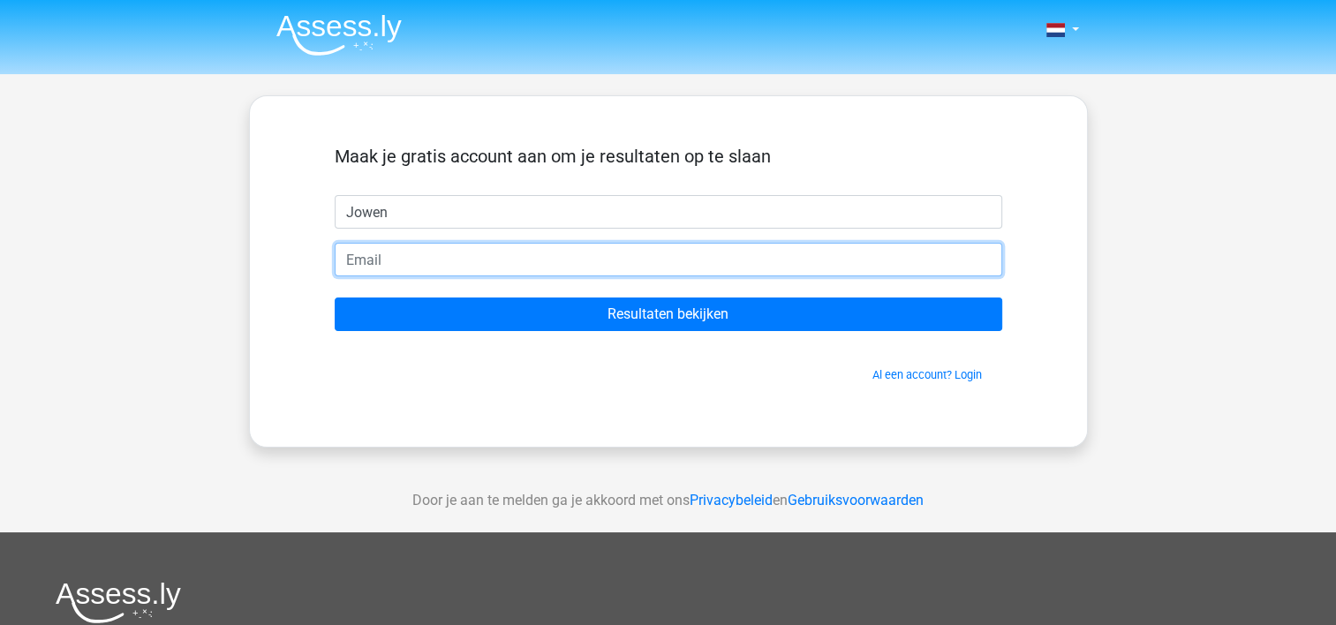
click at [367, 256] on input "email" at bounding box center [669, 260] width 668 height 34
type input "[EMAIL_ADDRESS][DOMAIN_NAME]"
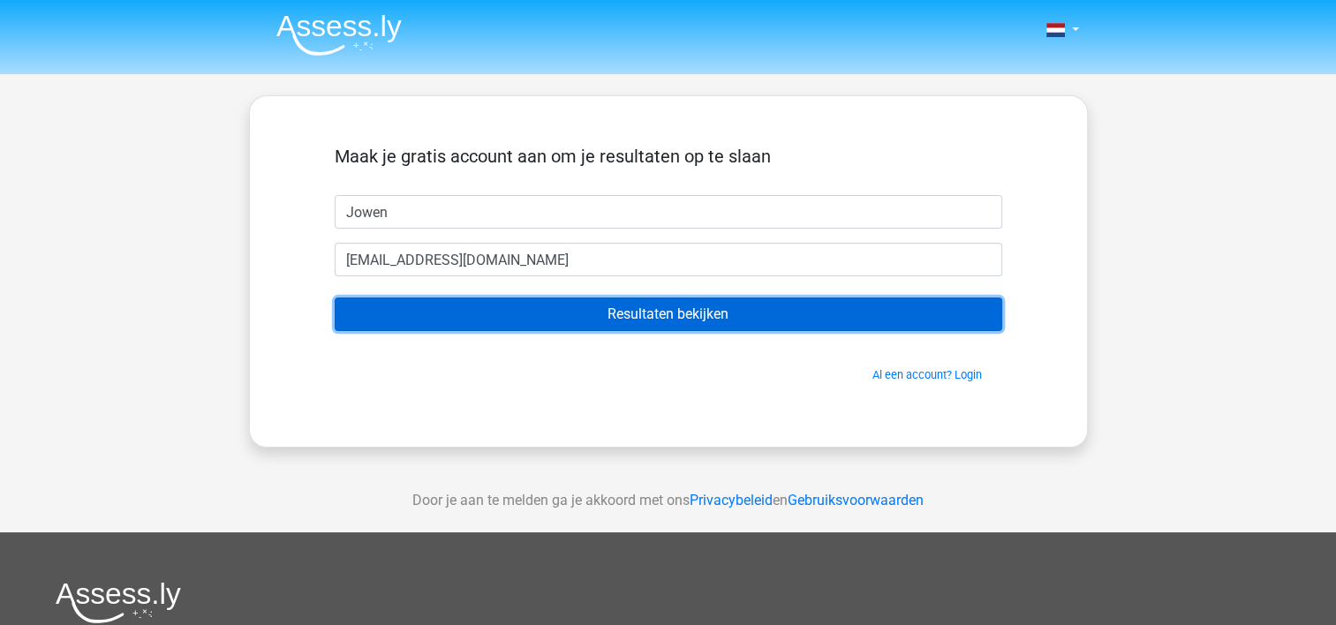
click at [565, 317] on input "Resultaten bekijken" at bounding box center [669, 315] width 668 height 34
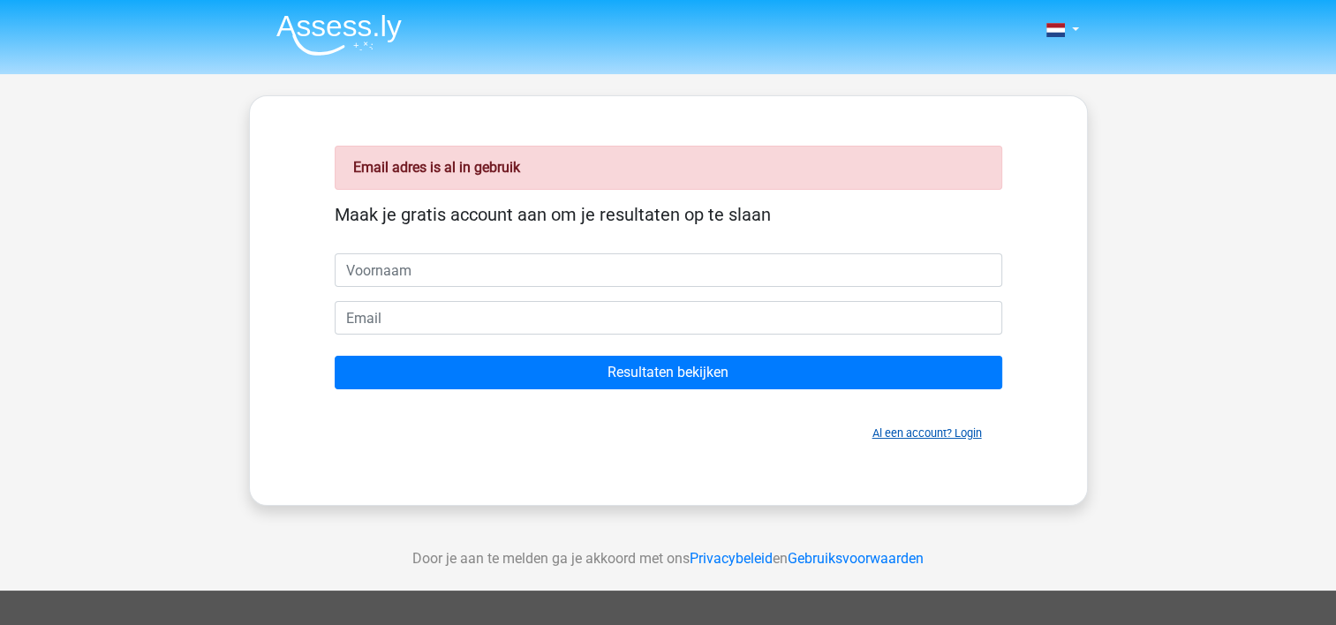
click at [966, 435] on link "Al een account? Login" at bounding box center [926, 433] width 109 height 13
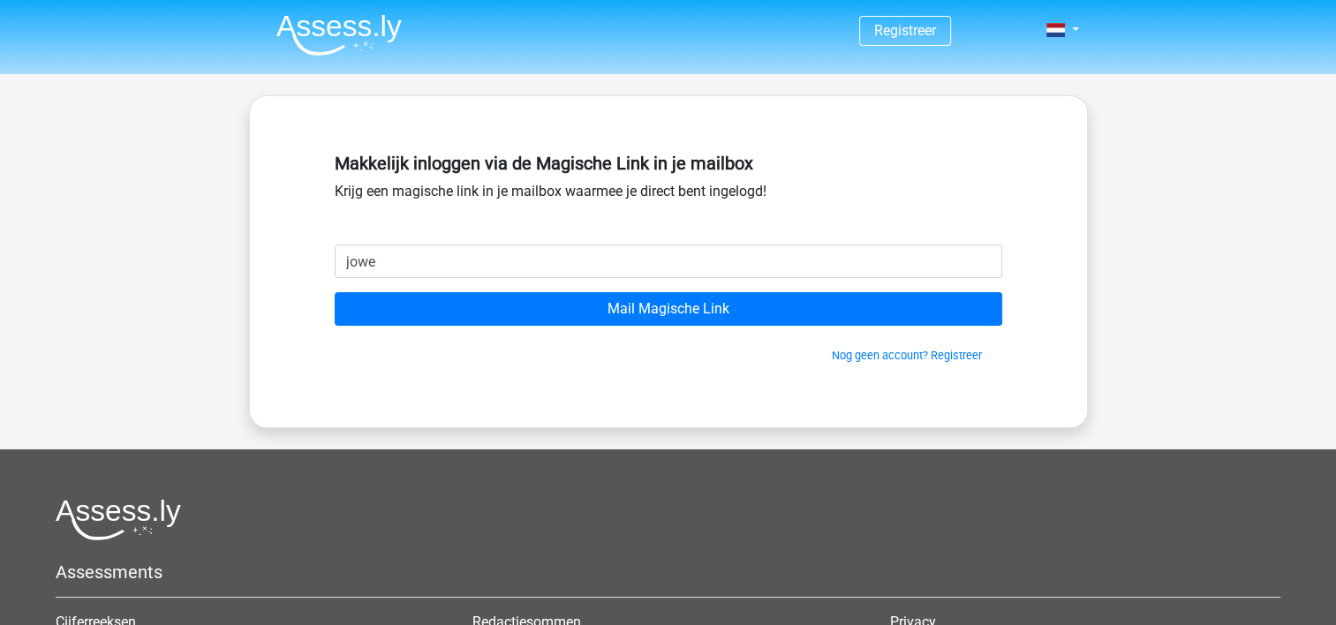
type input "jowenbanwarie@gmail.com"
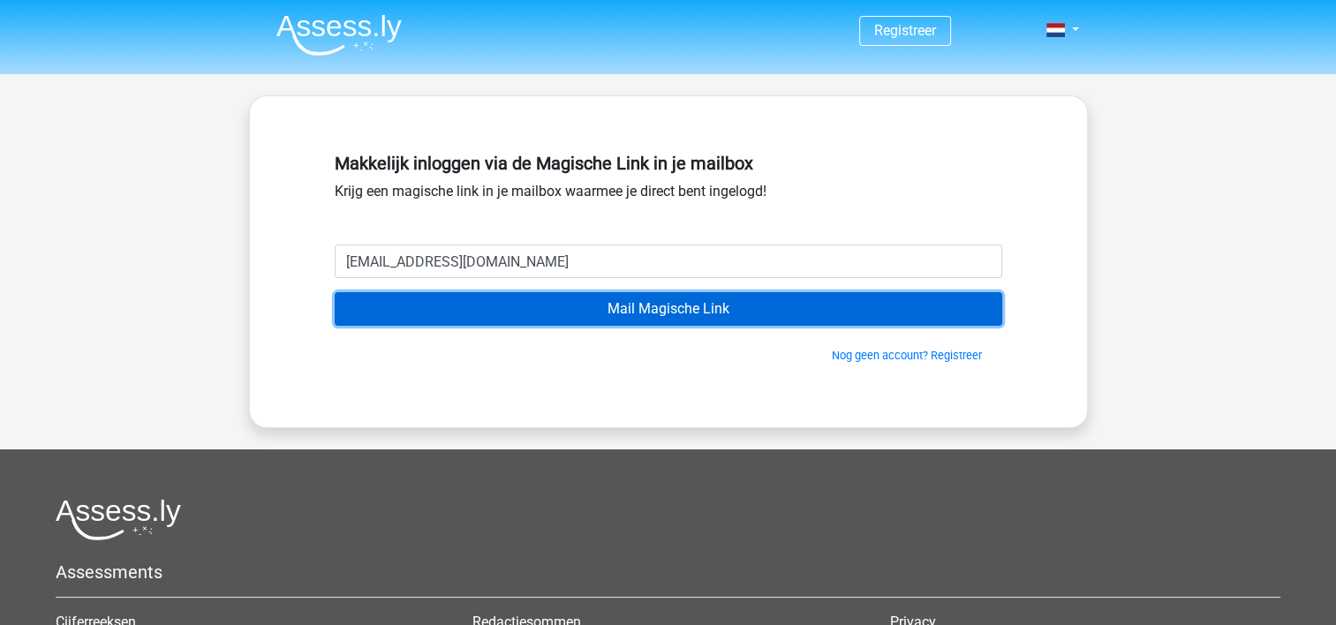
click at [518, 304] on input "Mail Magische Link" at bounding box center [669, 309] width 668 height 34
